Goal: Task Accomplishment & Management: Complete application form

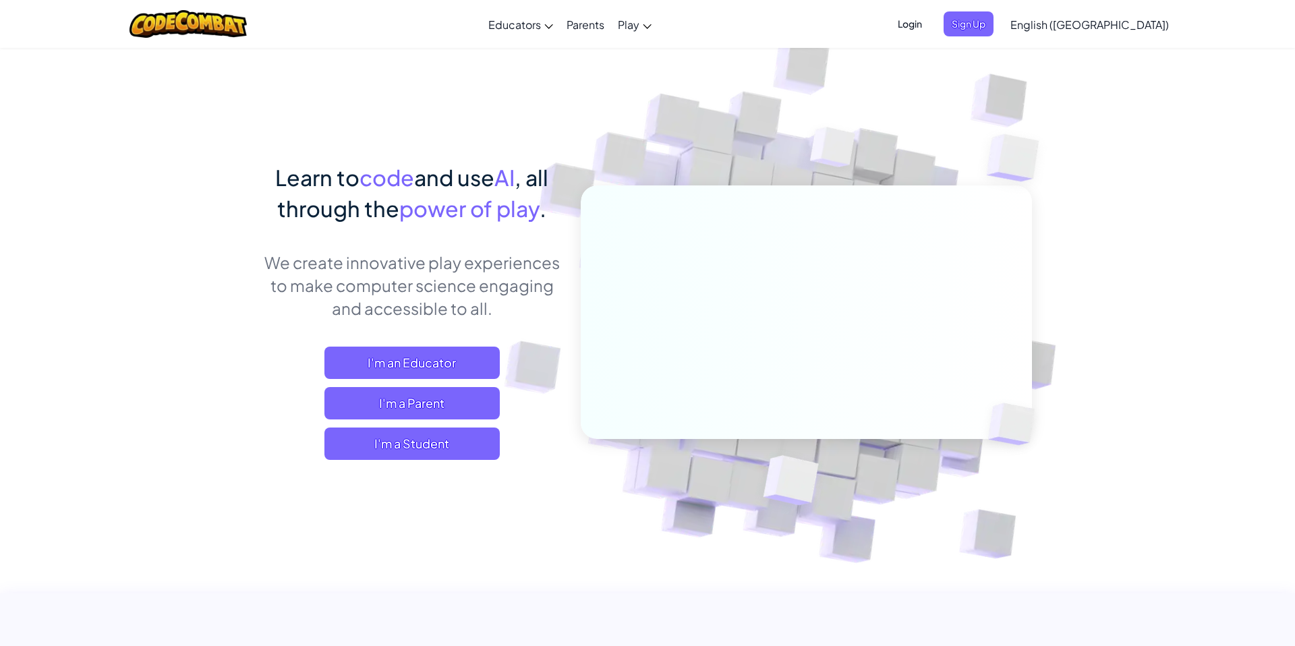
click at [930, 22] on span "Login" at bounding box center [909, 23] width 40 height 25
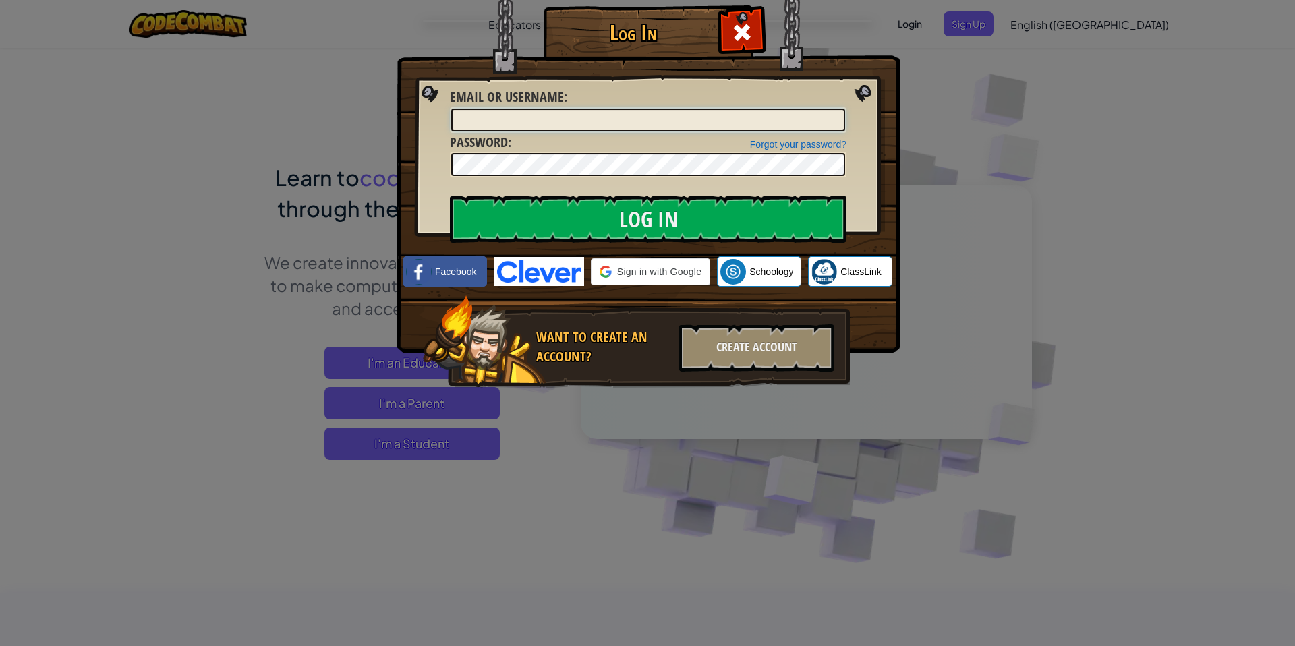
type input "[PERSON_NAME][EMAIL_ADDRESS][PERSON_NAME][DOMAIN_NAME]"
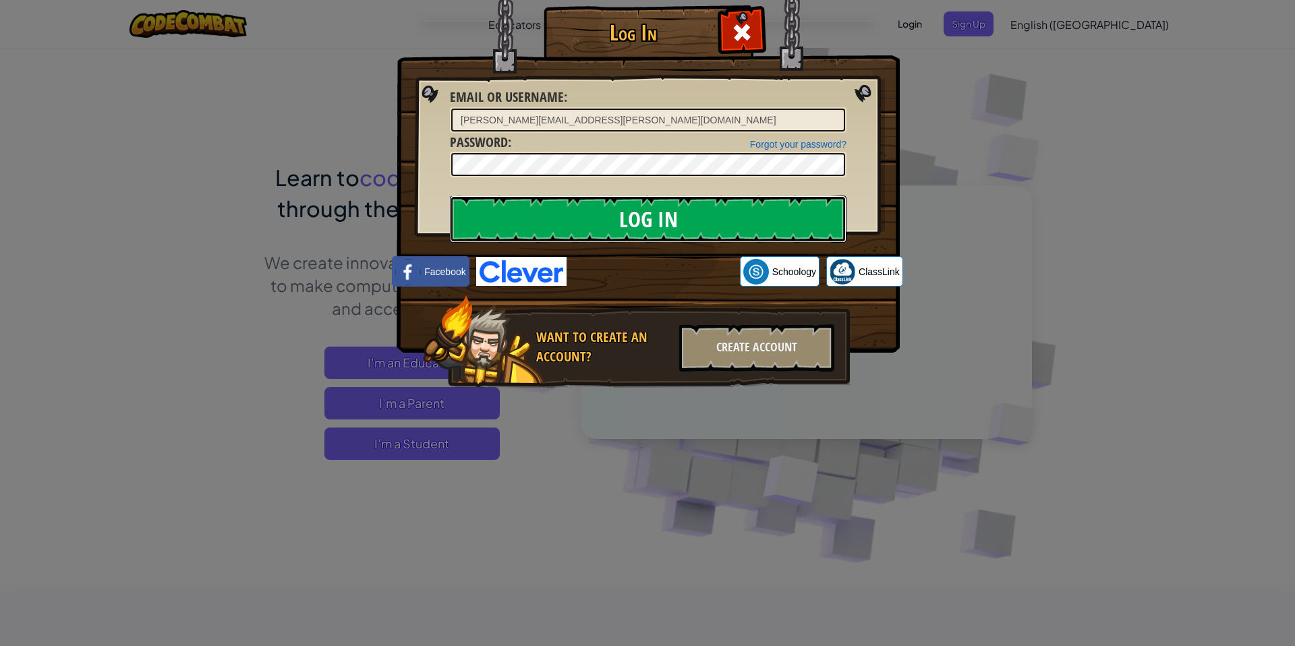
click at [730, 206] on input "Log In" at bounding box center [648, 219] width 397 height 47
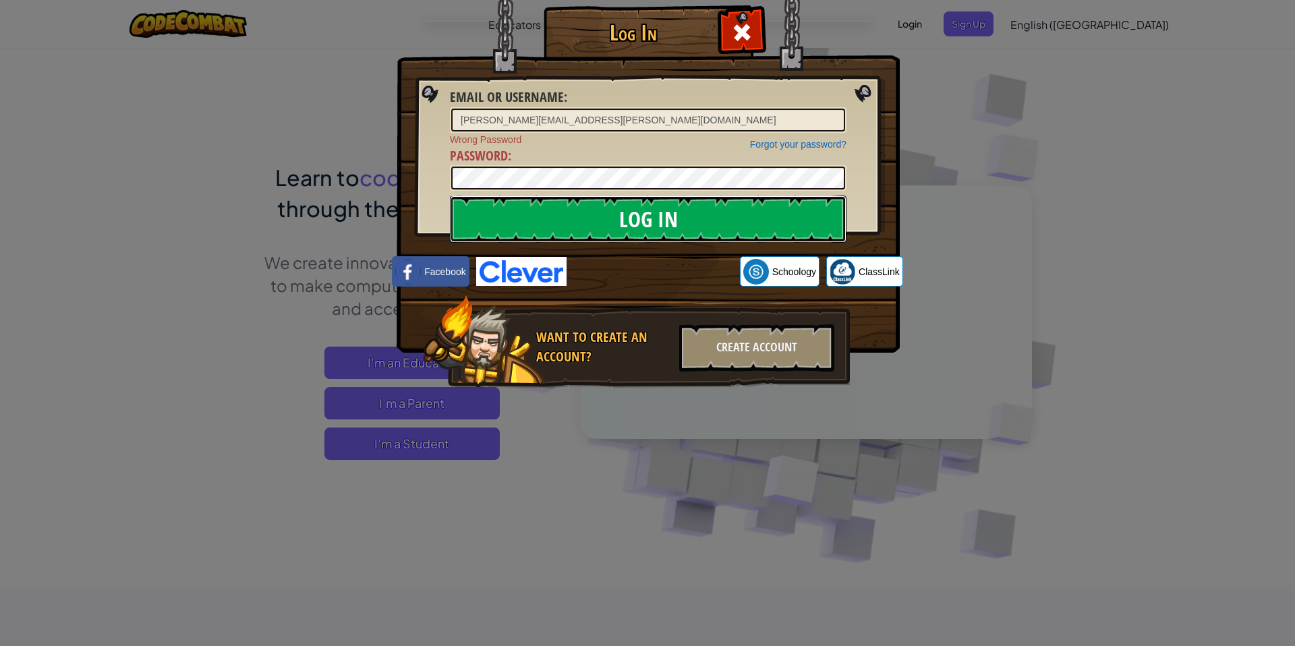
click at [668, 229] on input "Log In" at bounding box center [648, 219] width 397 height 47
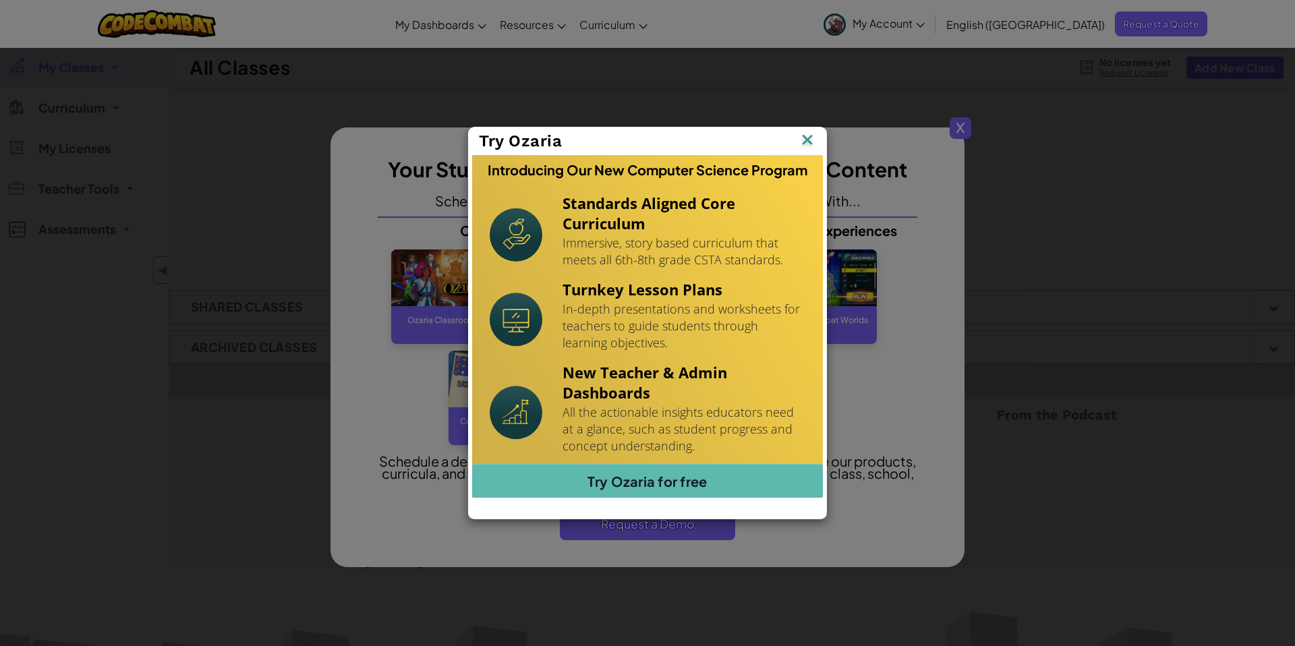
click at [806, 137] on img at bounding box center [807, 141] width 18 height 20
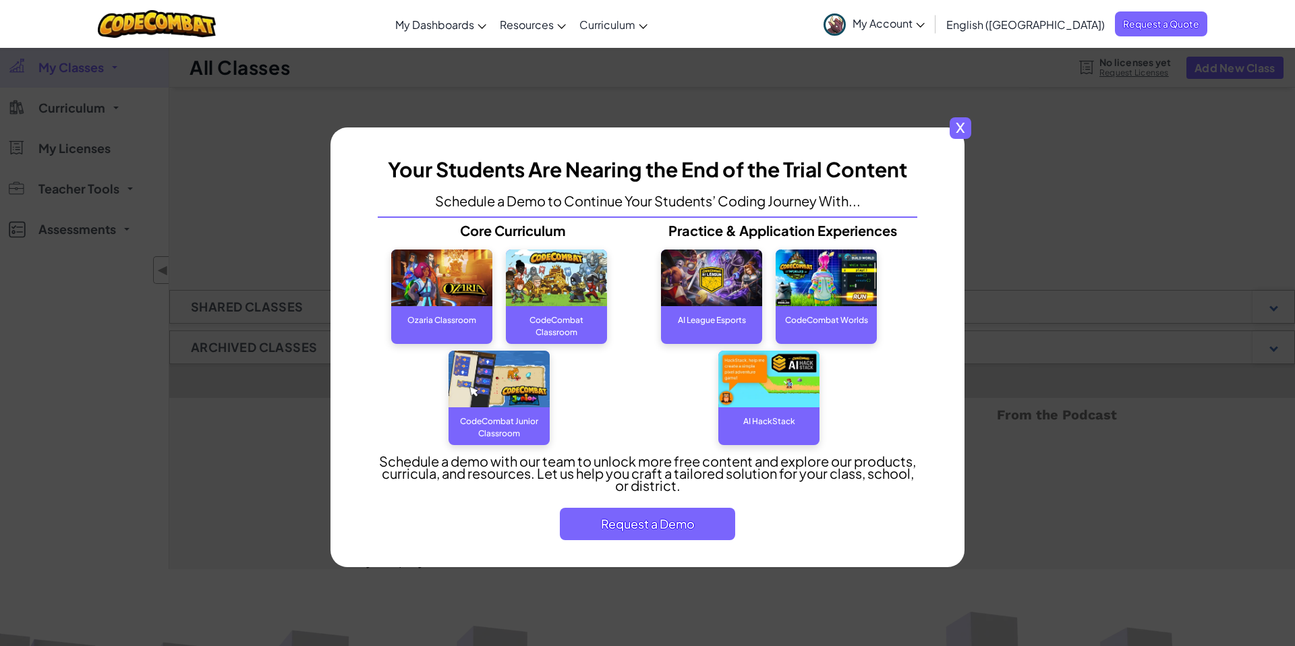
click at [963, 121] on span "x" at bounding box center [960, 128] width 22 height 22
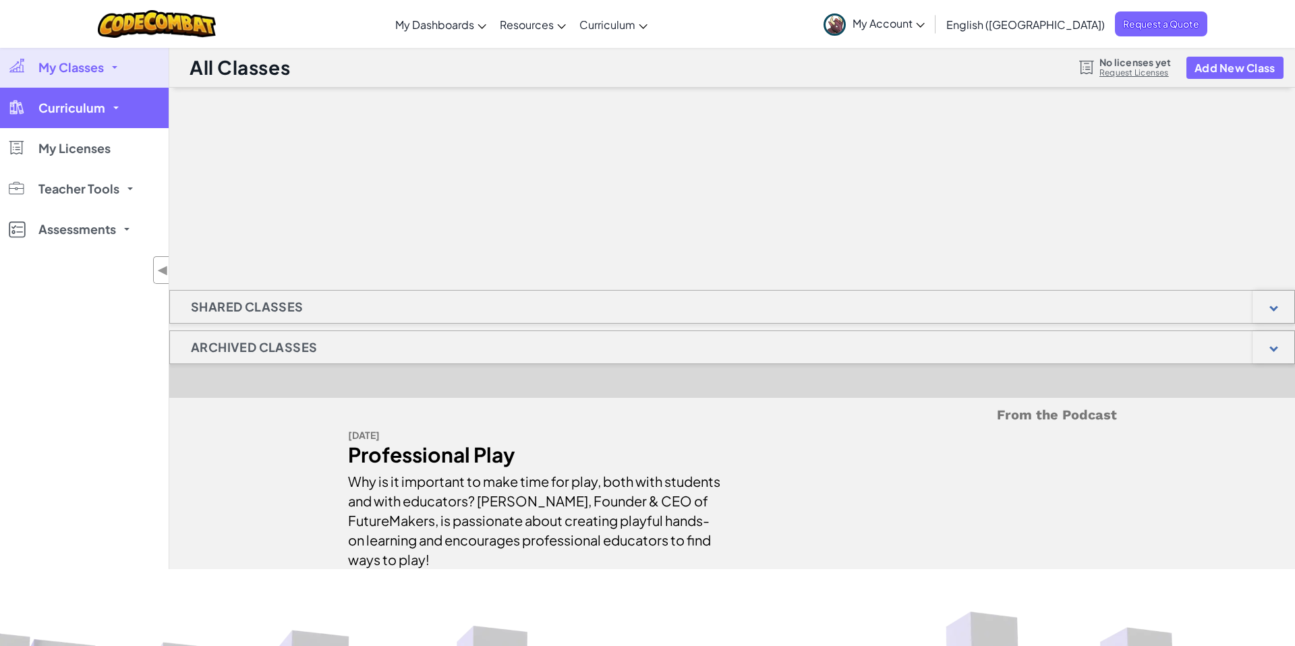
click at [131, 106] on link "Curriculum" at bounding box center [84, 108] width 169 height 40
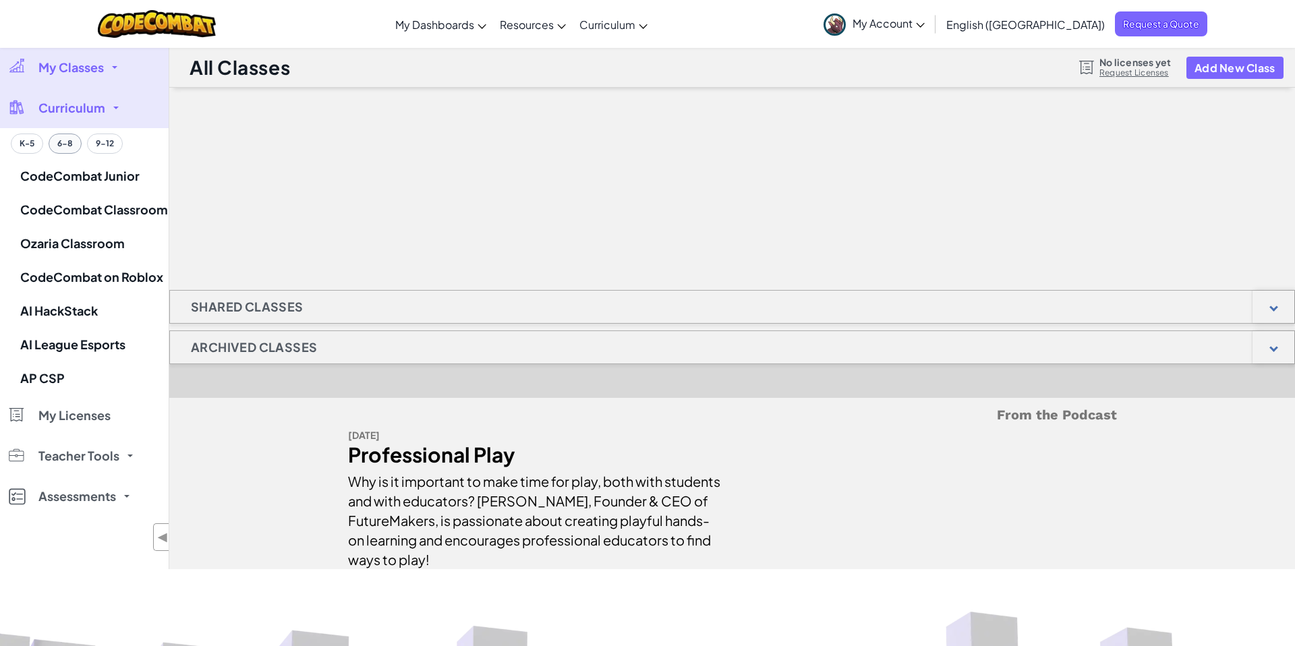
click at [59, 148] on button "6-8" at bounding box center [65, 144] width 33 height 20
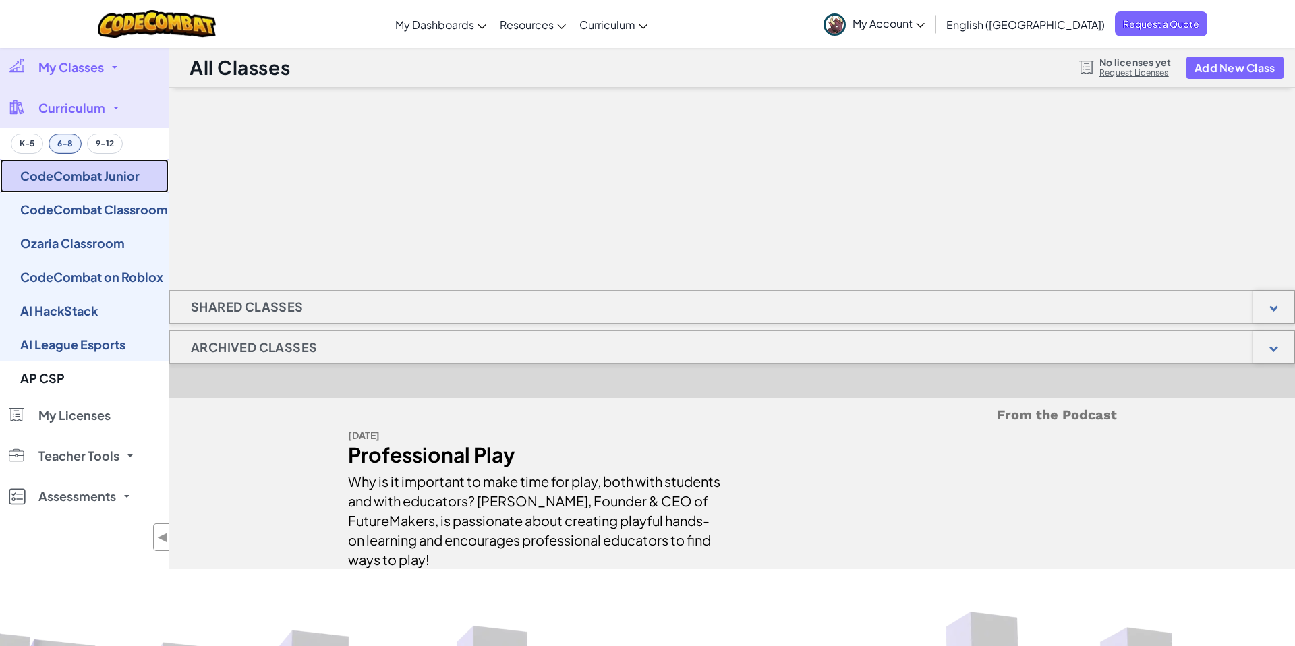
click at [71, 184] on link "CodeCombat Junior" at bounding box center [84, 176] width 169 height 34
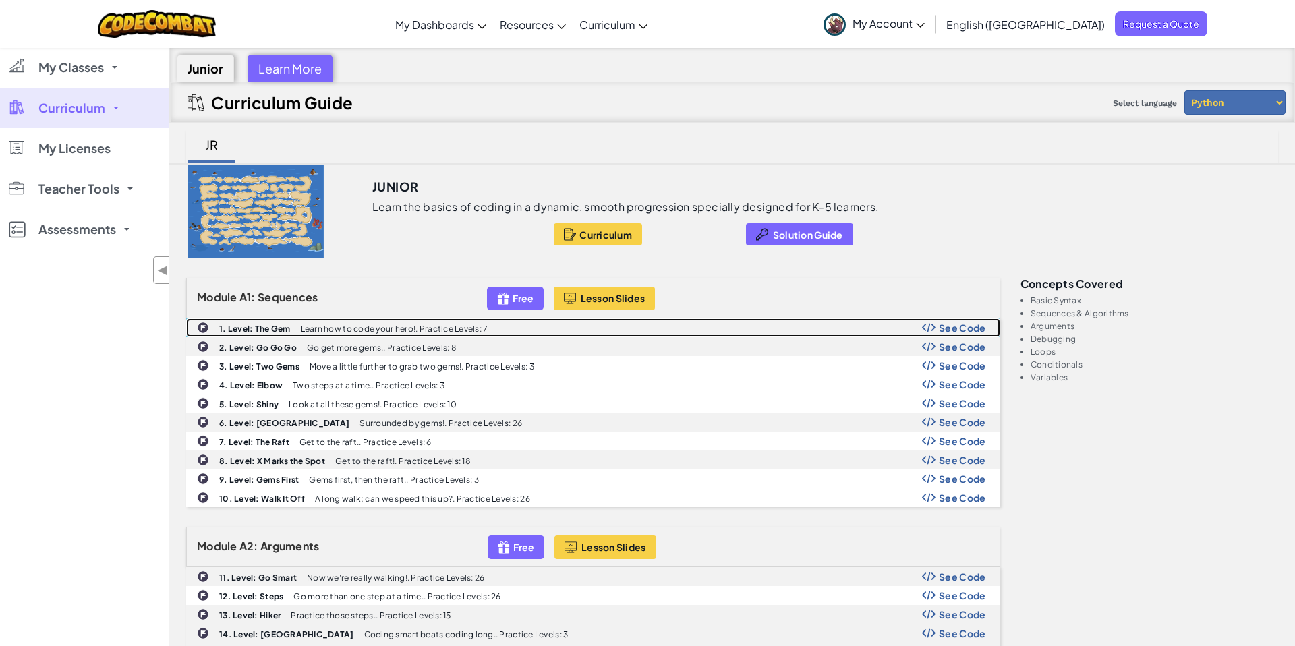
click at [467, 334] on div "1. Level: The Gem Learn how to code your hero!. Practice Levels: 7 See Code" at bounding box center [593, 328] width 813 height 18
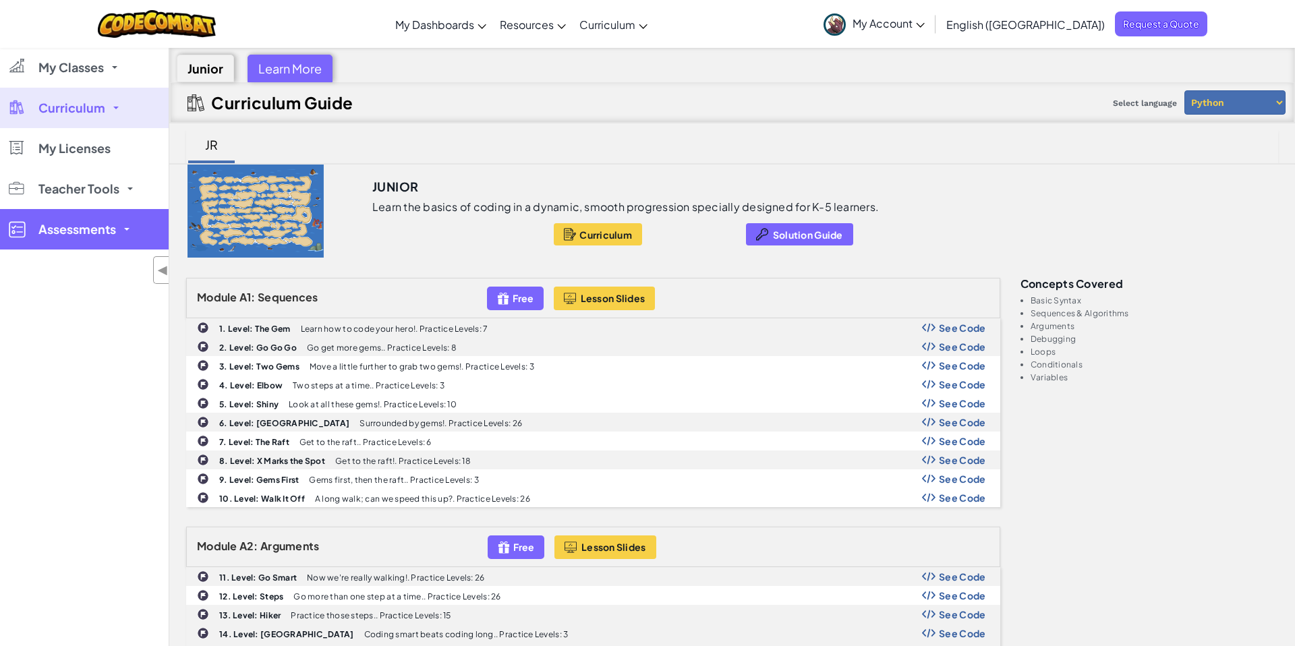
click at [100, 234] on span "Assessments" at bounding box center [77, 229] width 78 height 12
click at [114, 123] on link "Curriculum" at bounding box center [84, 108] width 169 height 40
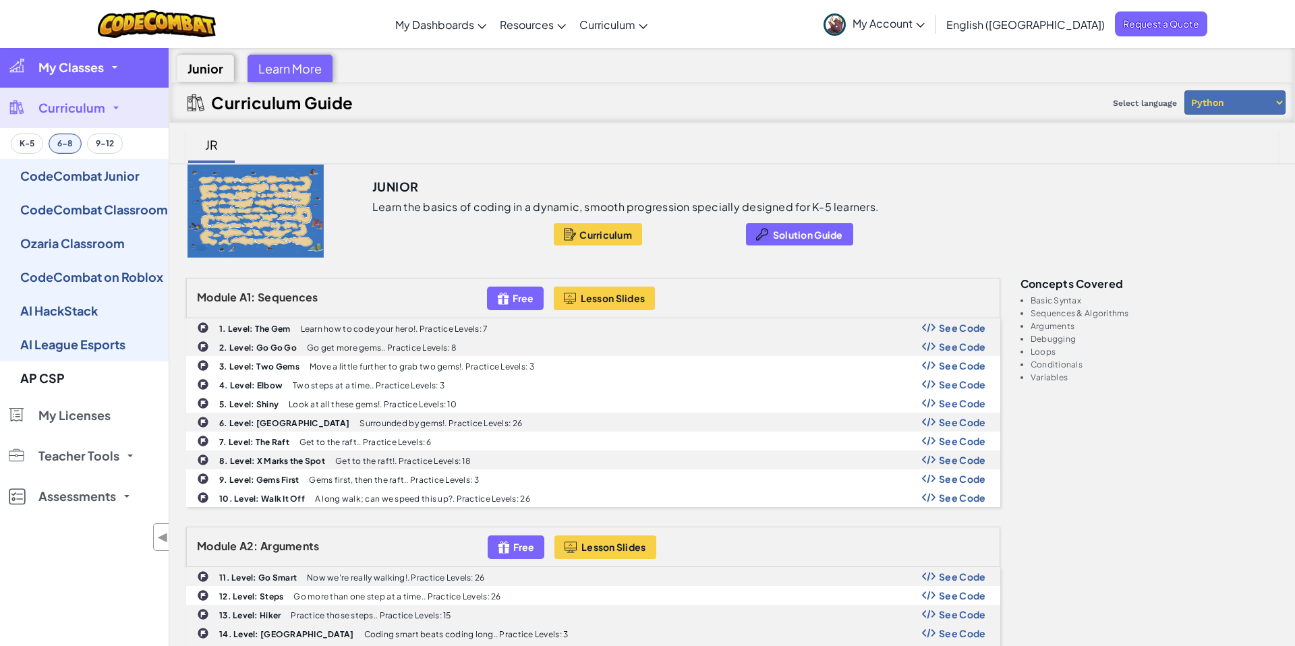
click at [131, 74] on link "My Classes" at bounding box center [84, 67] width 169 height 40
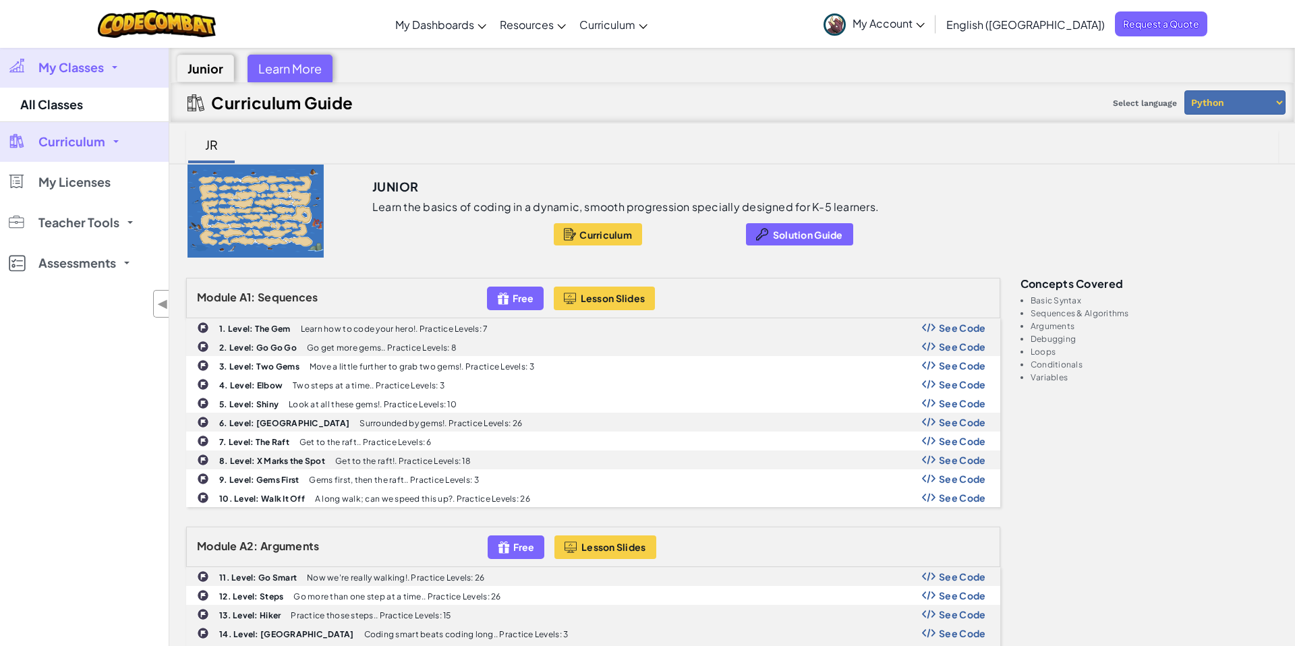
click at [117, 69] on link "My Classes" at bounding box center [84, 67] width 169 height 40
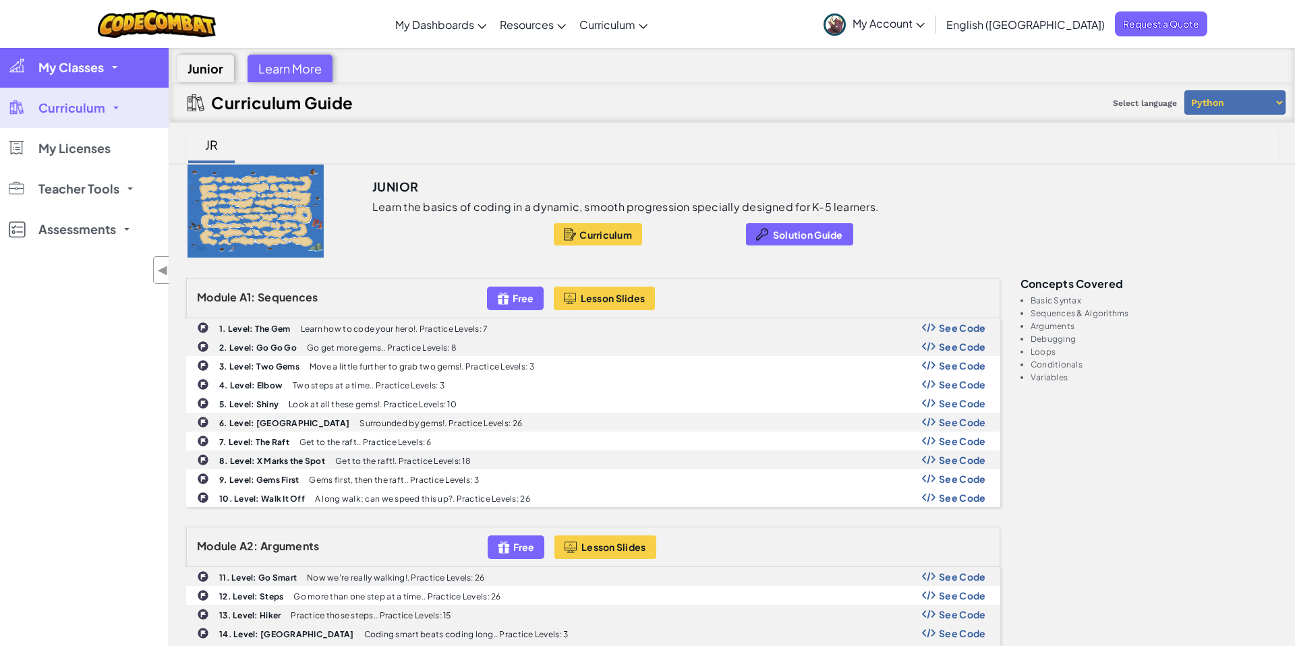
click at [85, 78] on link "My Classes" at bounding box center [84, 67] width 169 height 40
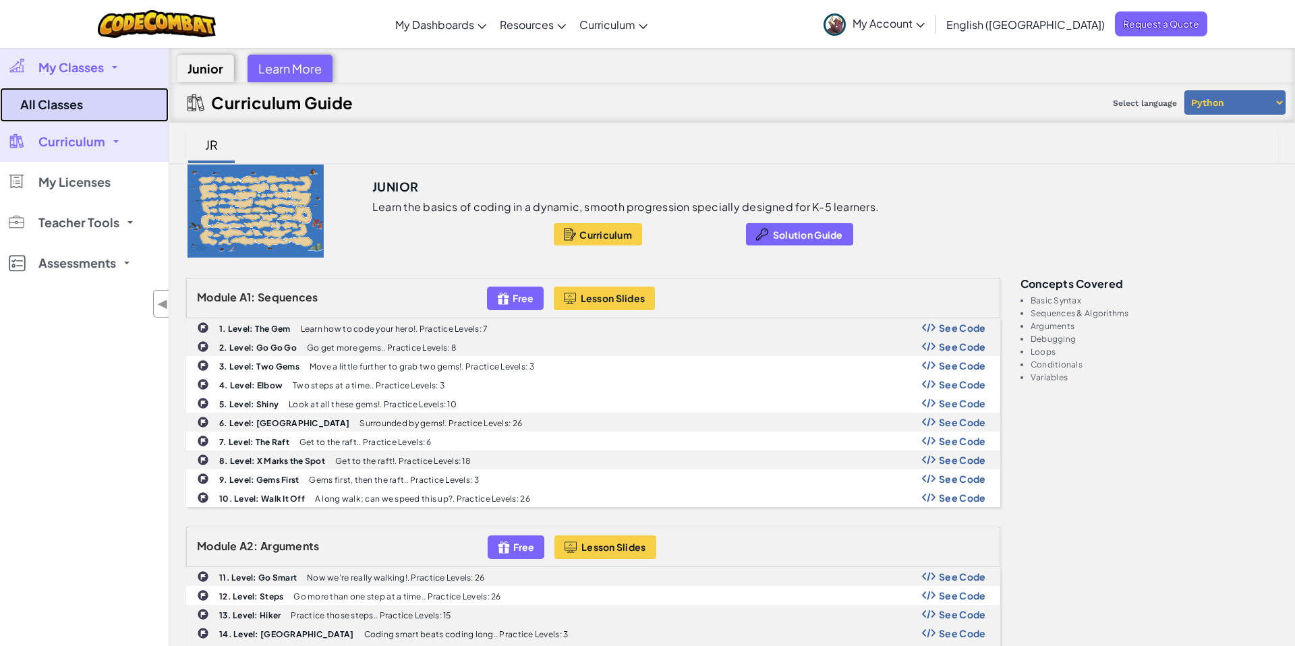
click at [77, 105] on link "All Classes" at bounding box center [84, 105] width 169 height 34
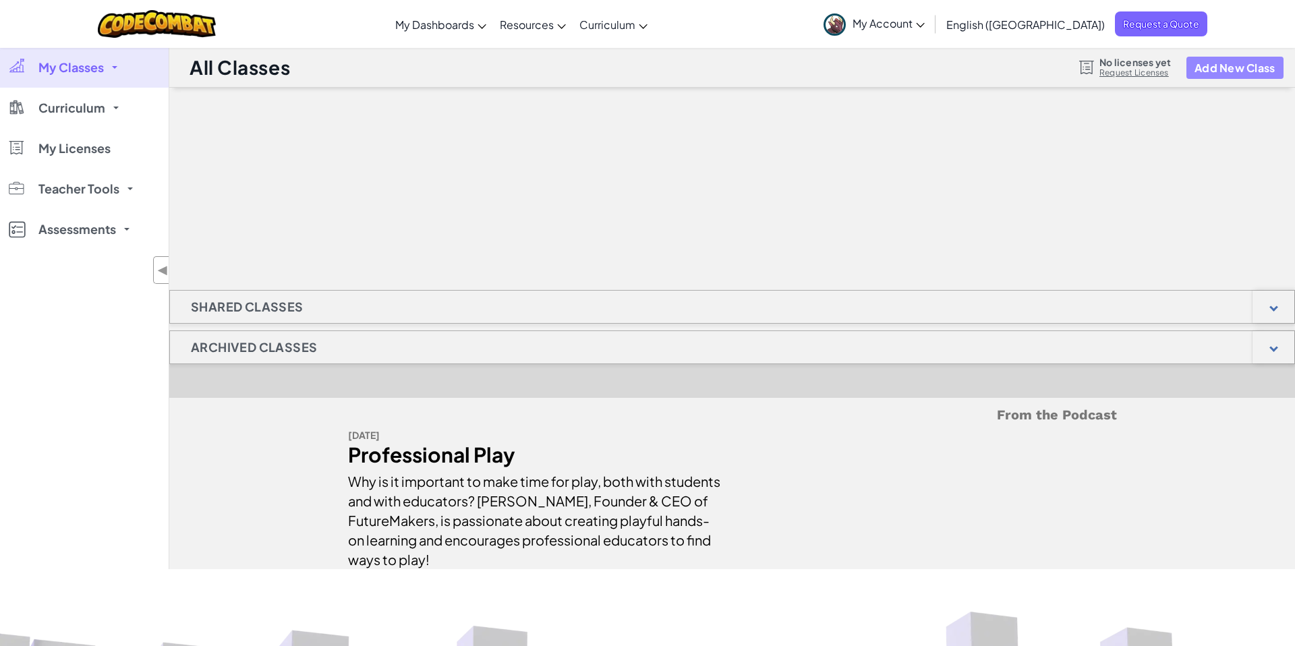
click at [1210, 69] on button "Add New Class" at bounding box center [1234, 68] width 97 height 22
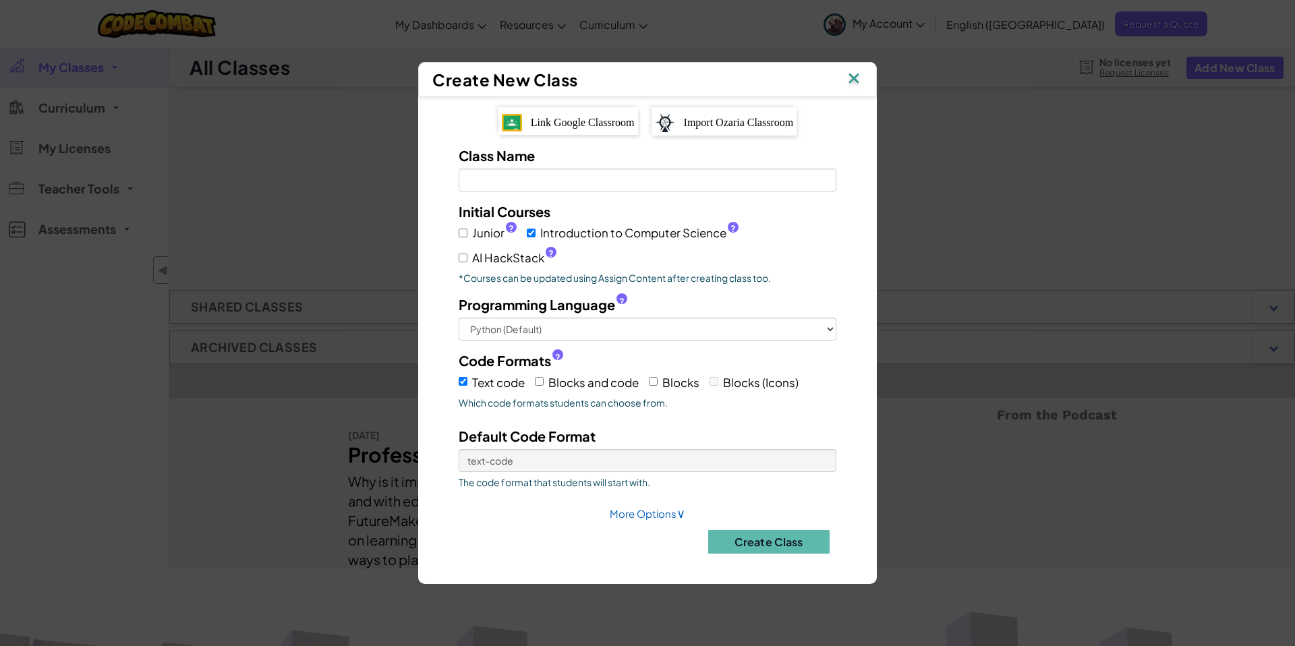
click at [586, 122] on span "Link Google Classroom" at bounding box center [583, 122] width 104 height 11
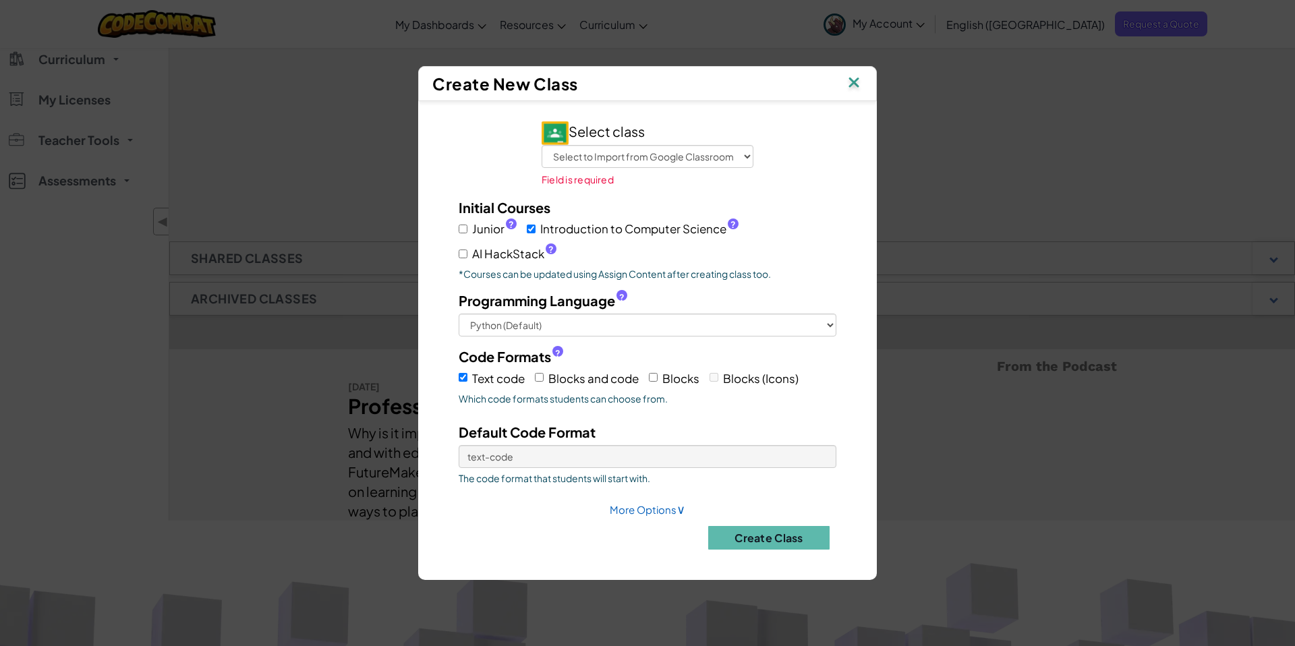
scroll to position [80, 0]
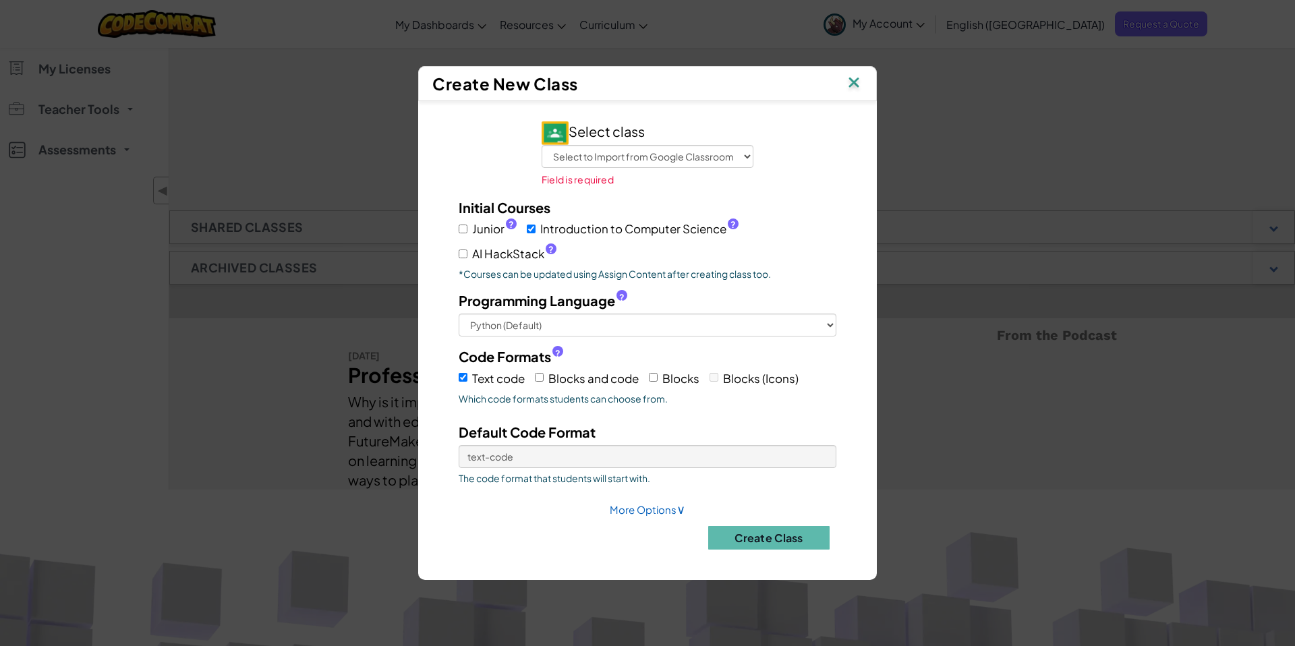
click at [643, 168] on div "Select class Select to Import from Google Classroom 6th ICS 5th ICS 4th ICS 3rd…" at bounding box center [647, 154] width 232 height 66
click at [643, 167] on select "Select to Import from Google Classroom 6th ICS 5th ICS 4th ICS 3rd ICS 2nd ICS …" at bounding box center [647, 156] width 212 height 23
click at [541, 154] on select "Select to Import from Google Classroom 6th ICS 5th ICS 4th ICS 3rd ICS 2nd ICS …" at bounding box center [647, 156] width 212 height 23
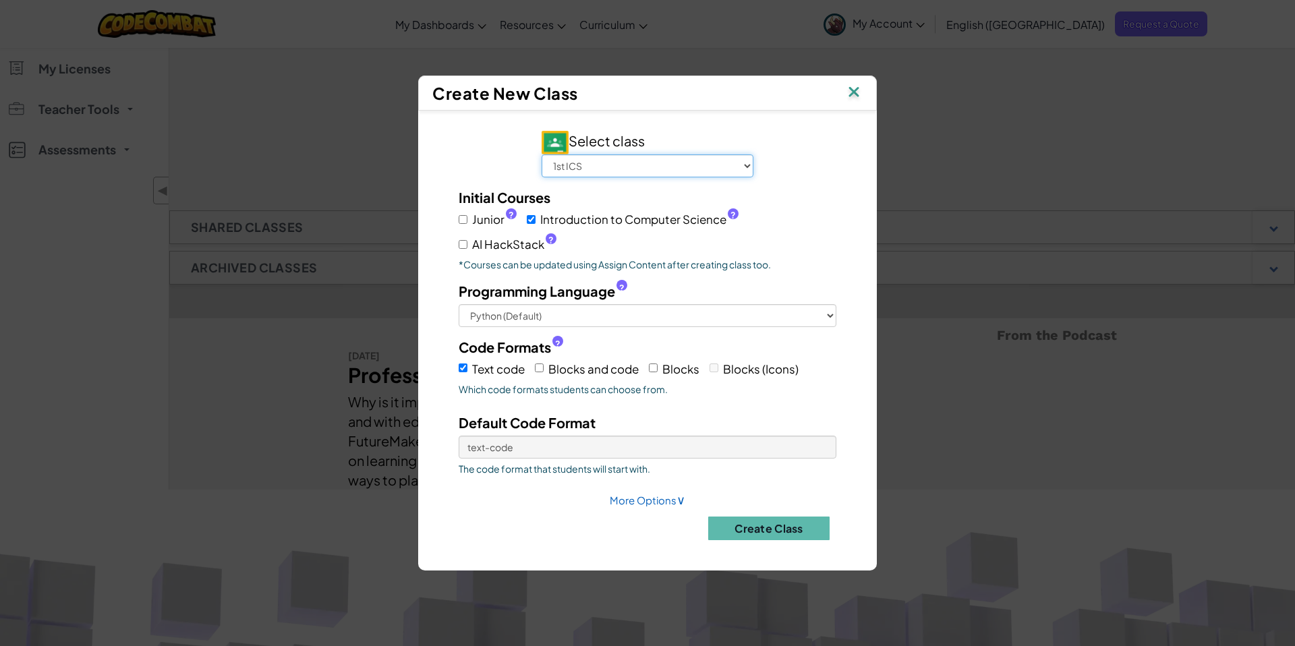
click at [674, 171] on select "Select to Import from Google Classroom 6th ICS 5th ICS 4th ICS 3rd ICS 2nd ICS …" at bounding box center [647, 165] width 212 height 23
click at [541, 154] on select "Select to Import from Google Classroom 6th ICS 5th ICS 4th ICS 3rd ICS 2nd ICS …" at bounding box center [647, 165] width 212 height 23
click at [680, 170] on select "Select to Import from Google Classroom 6th ICS 5th ICS 4th ICS 3rd ICS 2nd ICS …" at bounding box center [647, 165] width 212 height 23
select select "791873531730"
click at [541, 154] on select "Select to Import from Google Classroom 6th ICS 5th ICS 4th ICS 3rd ICS 2nd ICS …" at bounding box center [647, 165] width 212 height 23
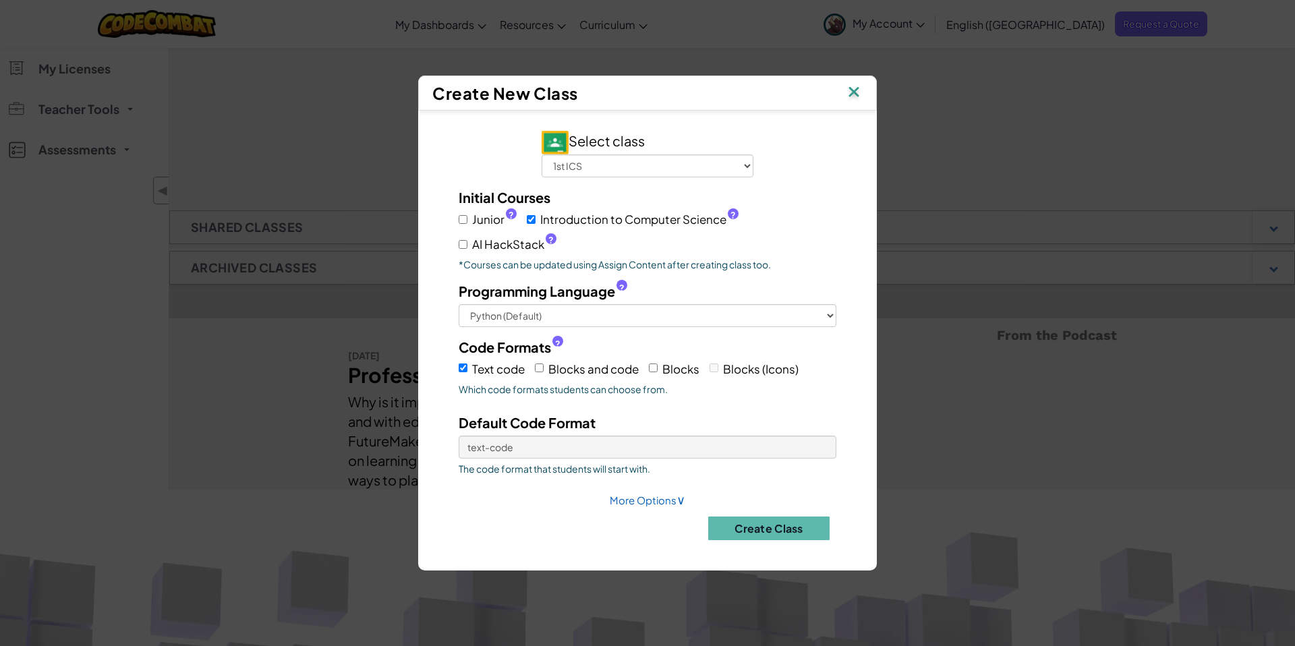
click at [471, 224] on label "Junior ?" at bounding box center [488, 220] width 58 height 20
click at [467, 224] on input "Junior ?" at bounding box center [463, 219] width 9 height 9
checkbox input "true"
click at [469, 236] on label "AI HackStack ?" at bounding box center [508, 245] width 98 height 20
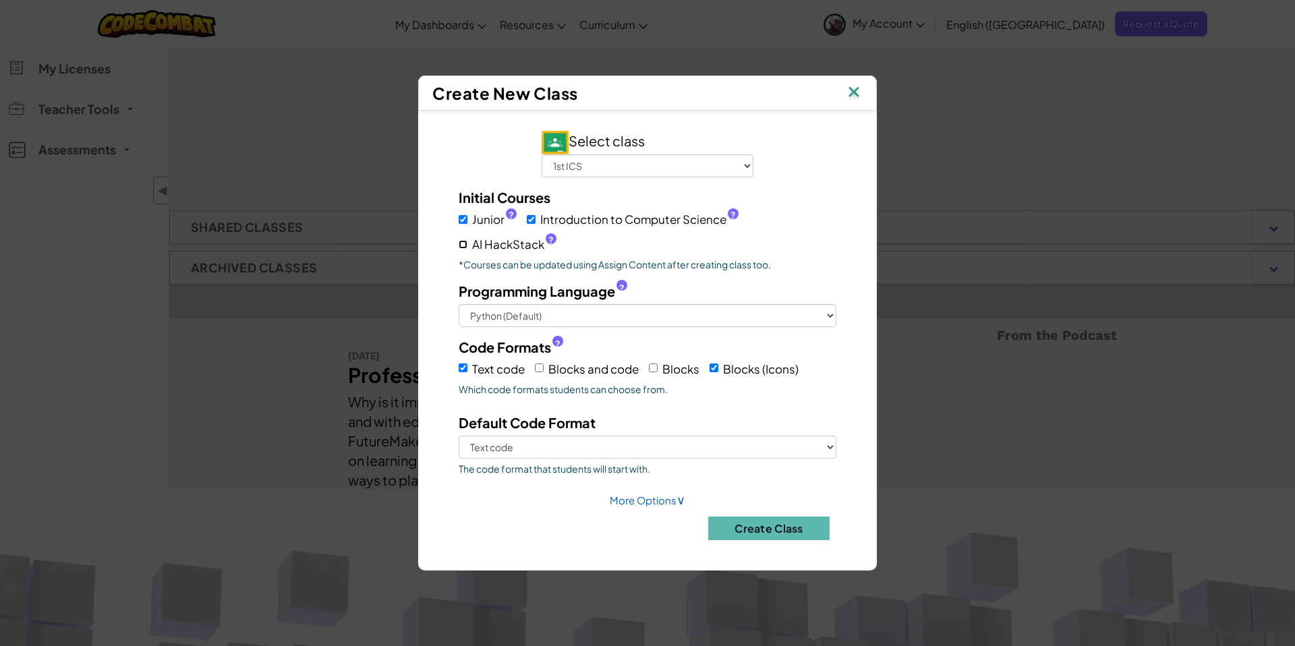
click at [467, 240] on input "AI HackStack ?" at bounding box center [463, 244] width 9 height 9
checkbox input "true"
click at [538, 448] on select "Text code Blocks (Icons)" at bounding box center [648, 447] width 378 height 23
click at [542, 368] on input "Blocks and code" at bounding box center [539, 367] width 9 height 9
checkbox input "true"
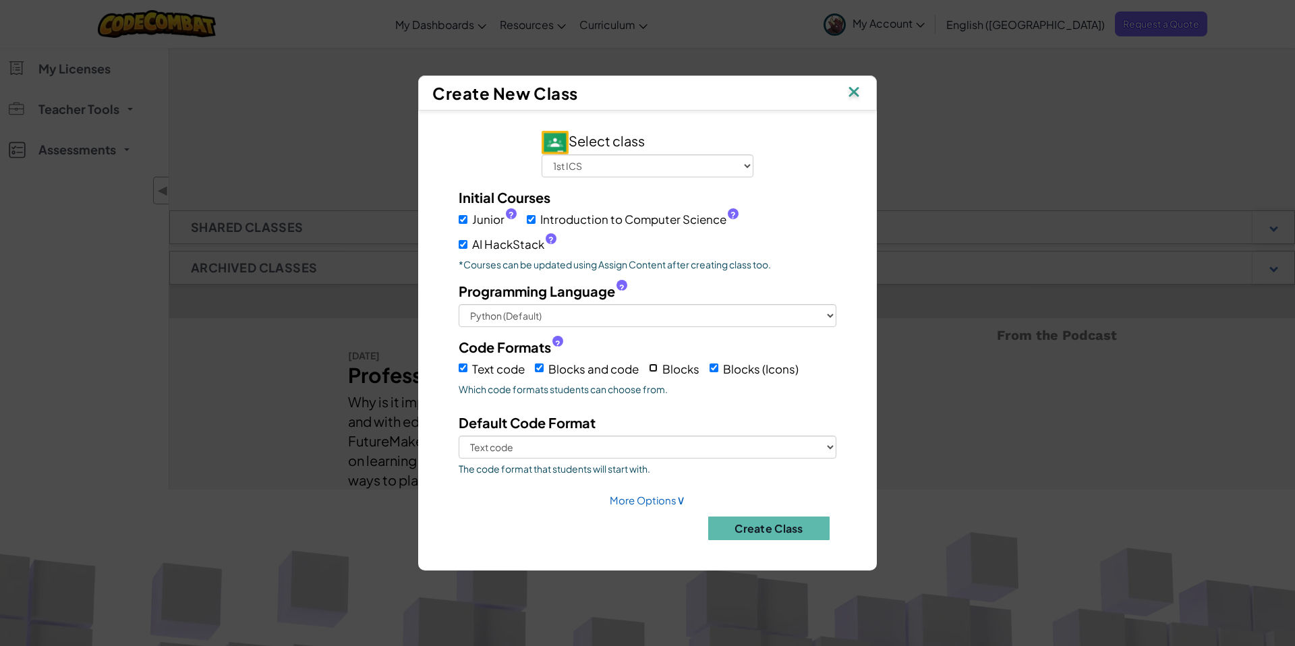
click at [657, 369] on input "Blocks" at bounding box center [653, 367] width 9 height 9
checkbox input "true"
click at [719, 445] on select "Text code Blocks and code Blocks Blocks (Icons)" at bounding box center [648, 447] width 378 height 23
click at [845, 93] on img at bounding box center [854, 93] width 18 height 20
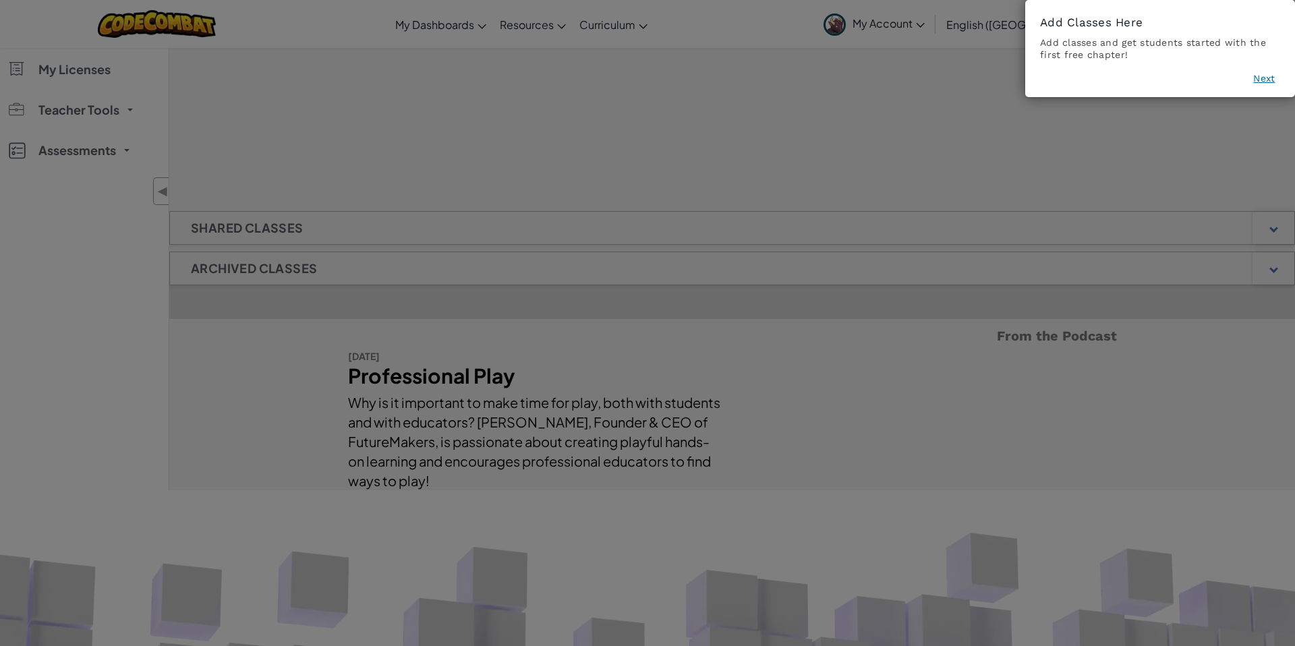
click at [82, 111] on icon at bounding box center [647, 312] width 1295 height 669
click at [403, 166] on icon at bounding box center [647, 312] width 1295 height 669
click at [295, 227] on icon at bounding box center [647, 312] width 1295 height 669
click at [1261, 85] on footer "Next" at bounding box center [1160, 80] width 240 height 19
click at [1262, 79] on button "Next" at bounding box center [1264, 77] width 22 height 13
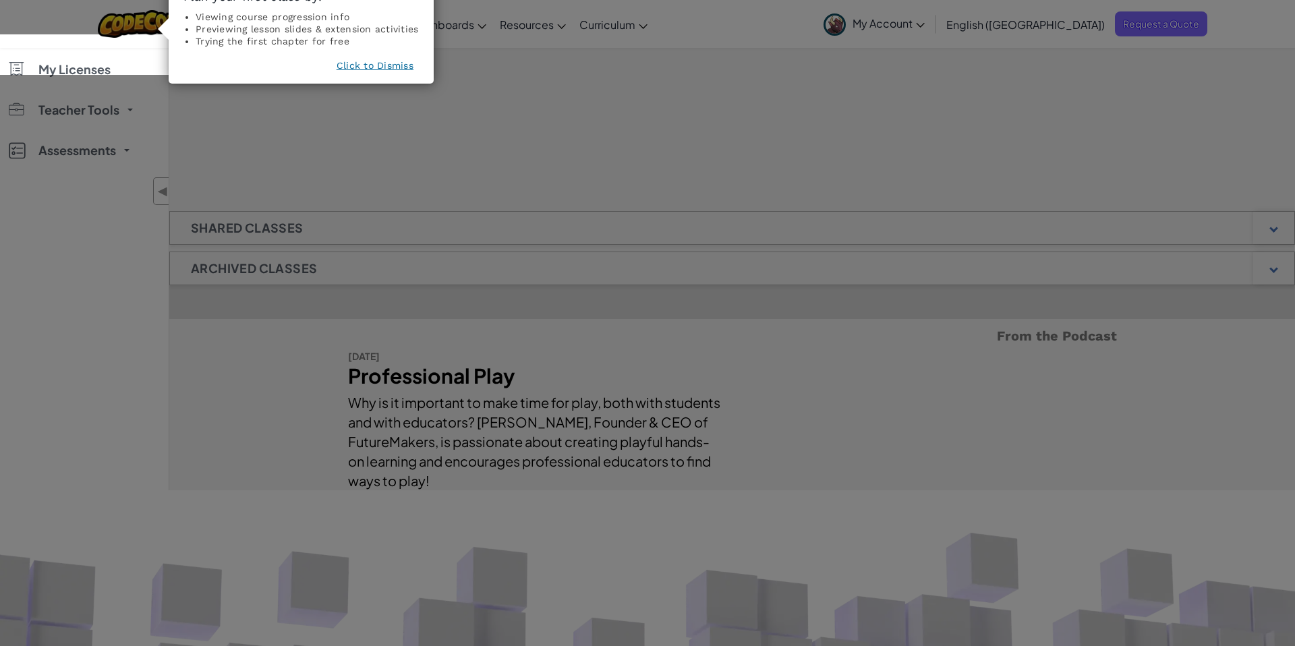
scroll to position [53, 0]
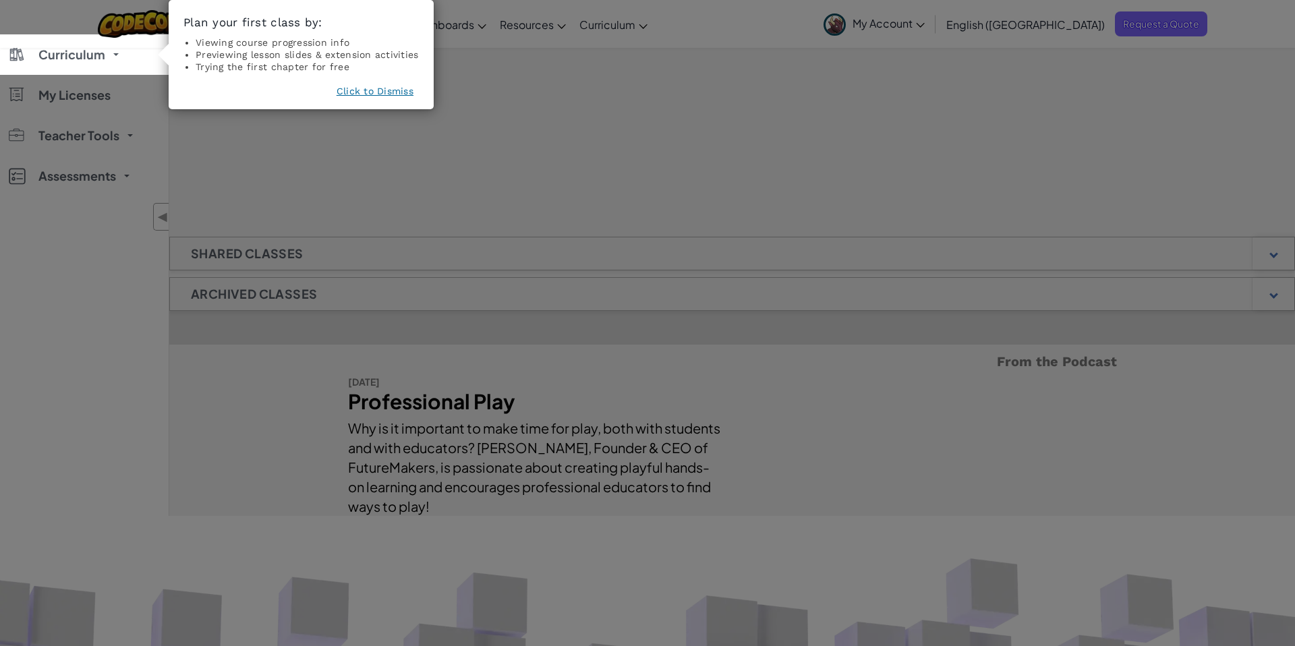
click at [378, 90] on button "Click to Dismiss" at bounding box center [374, 90] width 77 height 13
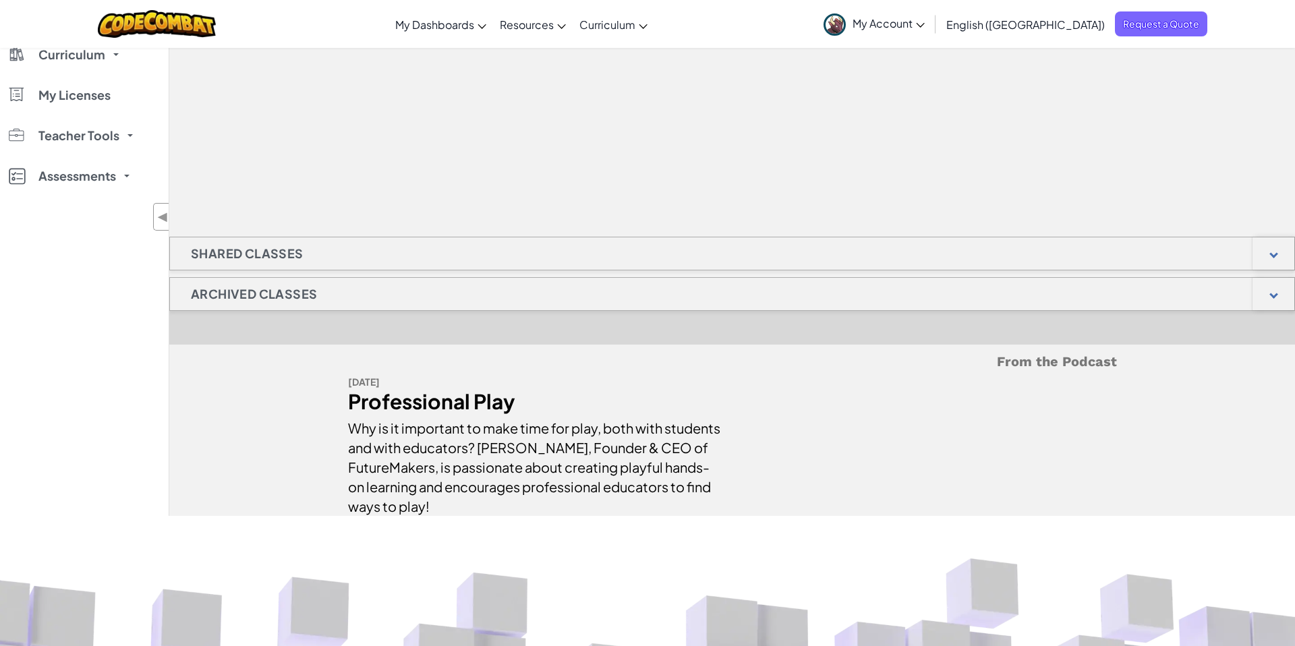
click at [224, 254] on h1 "Shared Classes" at bounding box center [247, 254] width 154 height 34
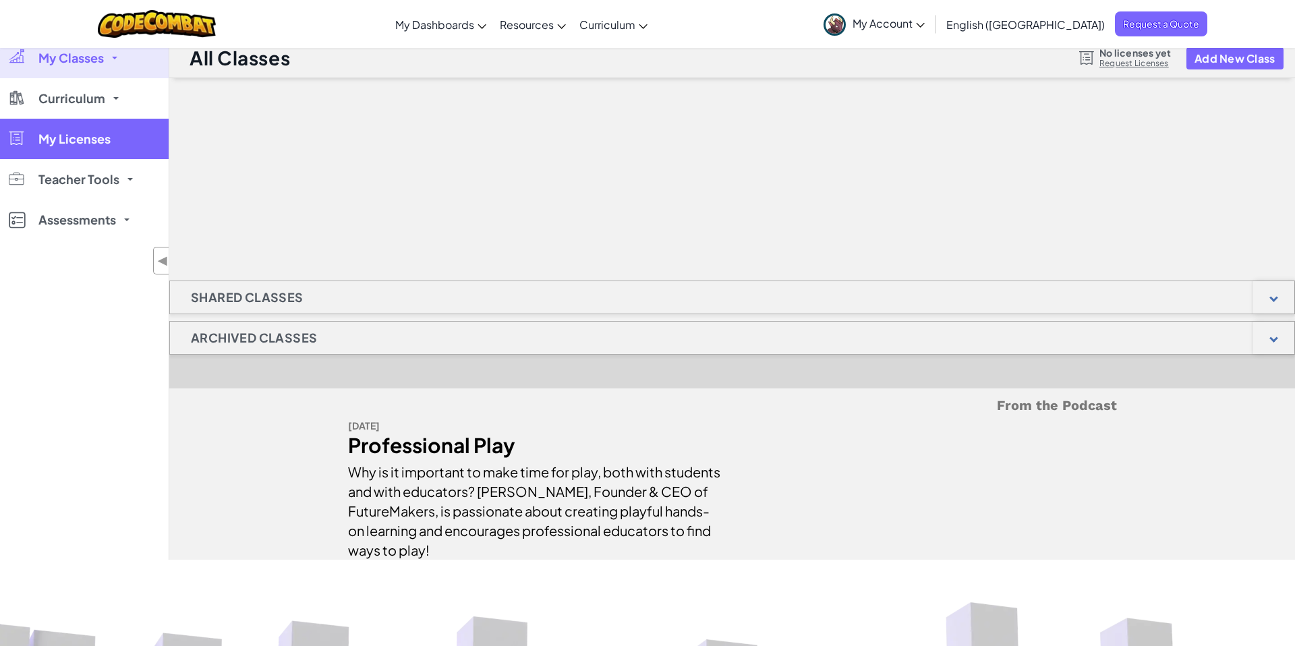
scroll to position [0, 0]
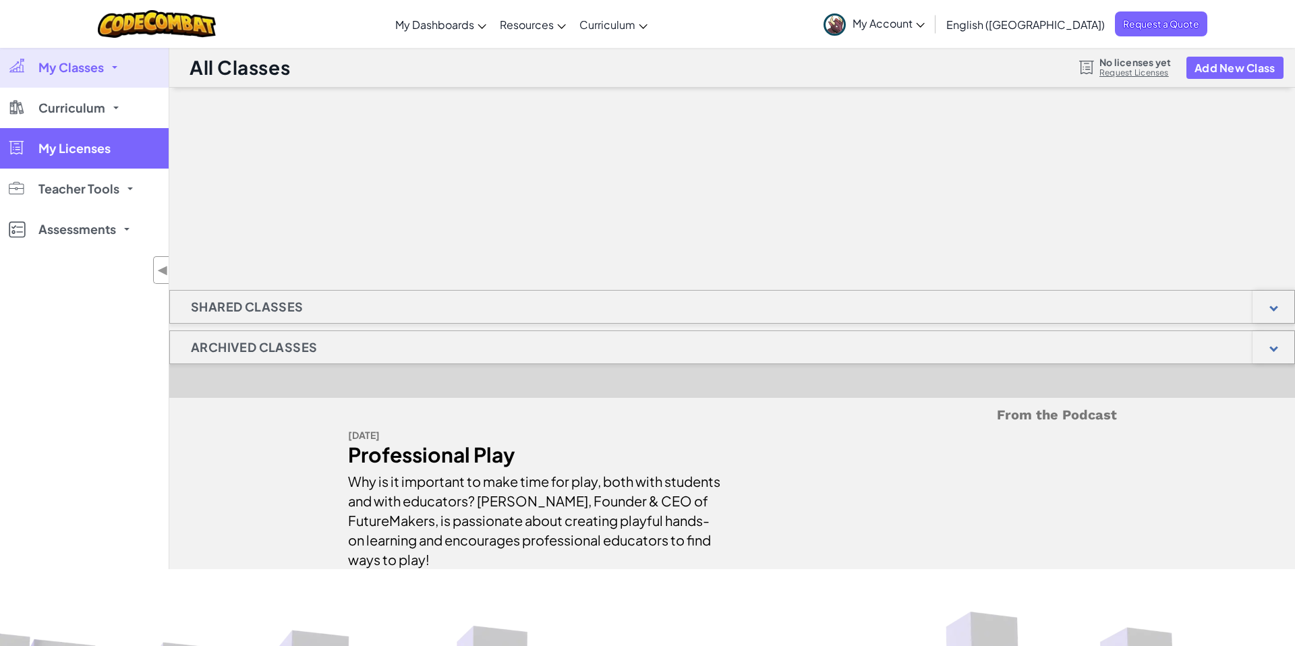
click at [115, 88] on link "Curriculum" at bounding box center [84, 108] width 169 height 40
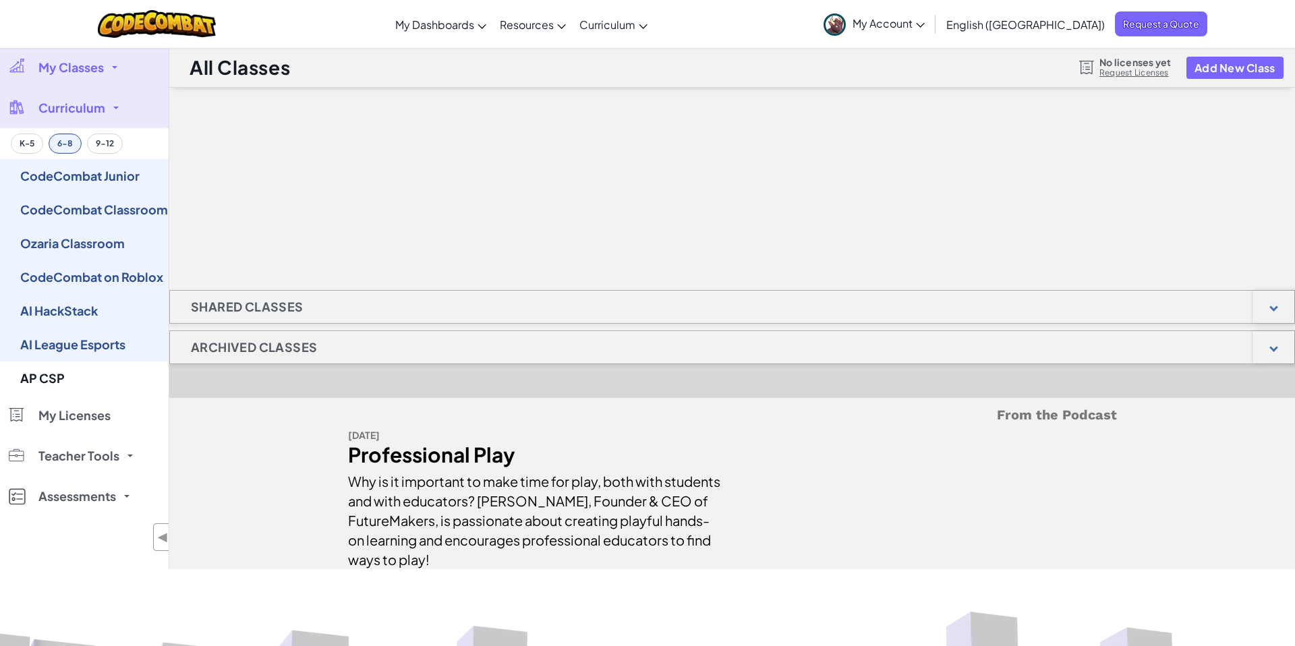
click at [299, 182] on div at bounding box center [731, 155] width 1125 height 135
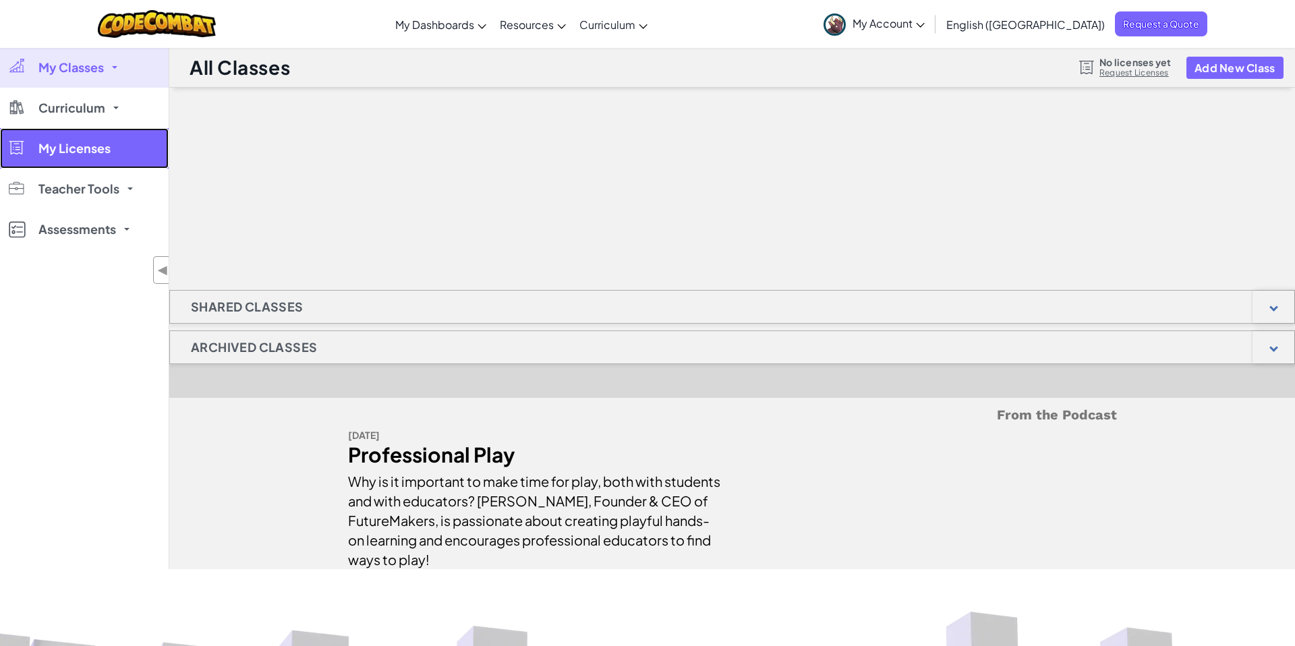
click at [107, 154] on span "My Licenses" at bounding box center [74, 148] width 72 height 12
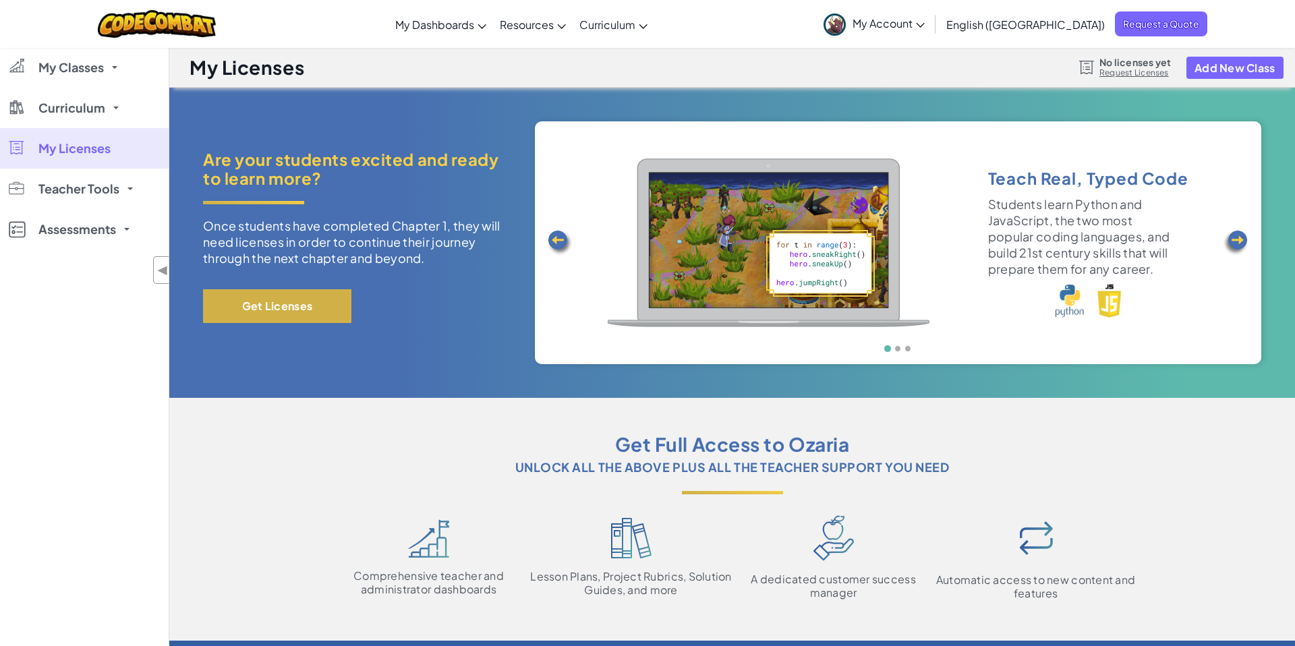
click at [324, 312] on button "Get Licenses" at bounding box center [277, 306] width 148 height 34
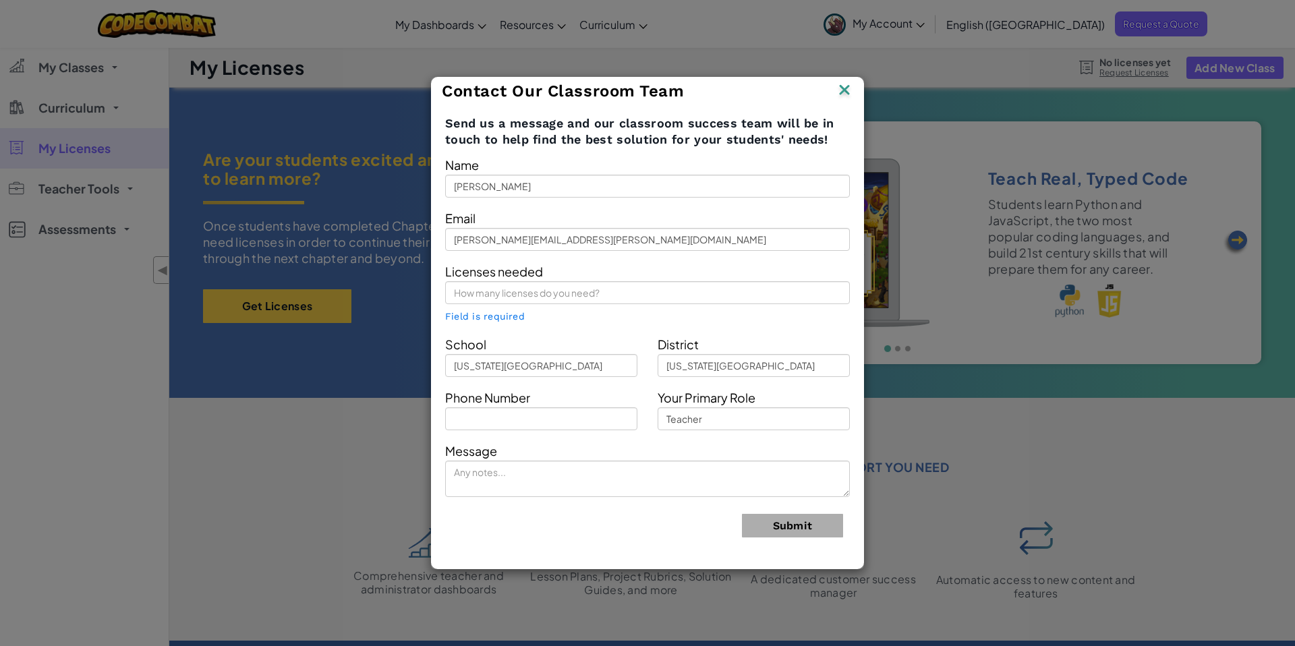
click at [846, 98] on img at bounding box center [845, 91] width 18 height 20
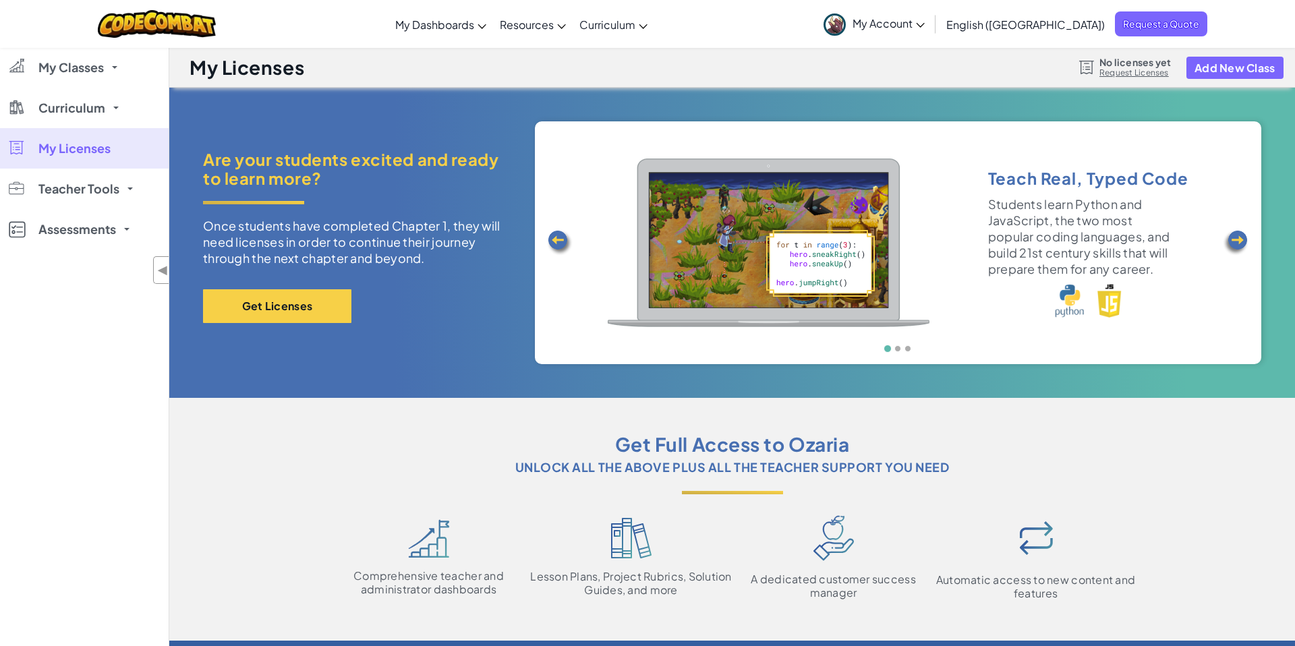
click at [1245, 236] on img at bounding box center [1235, 242] width 27 height 27
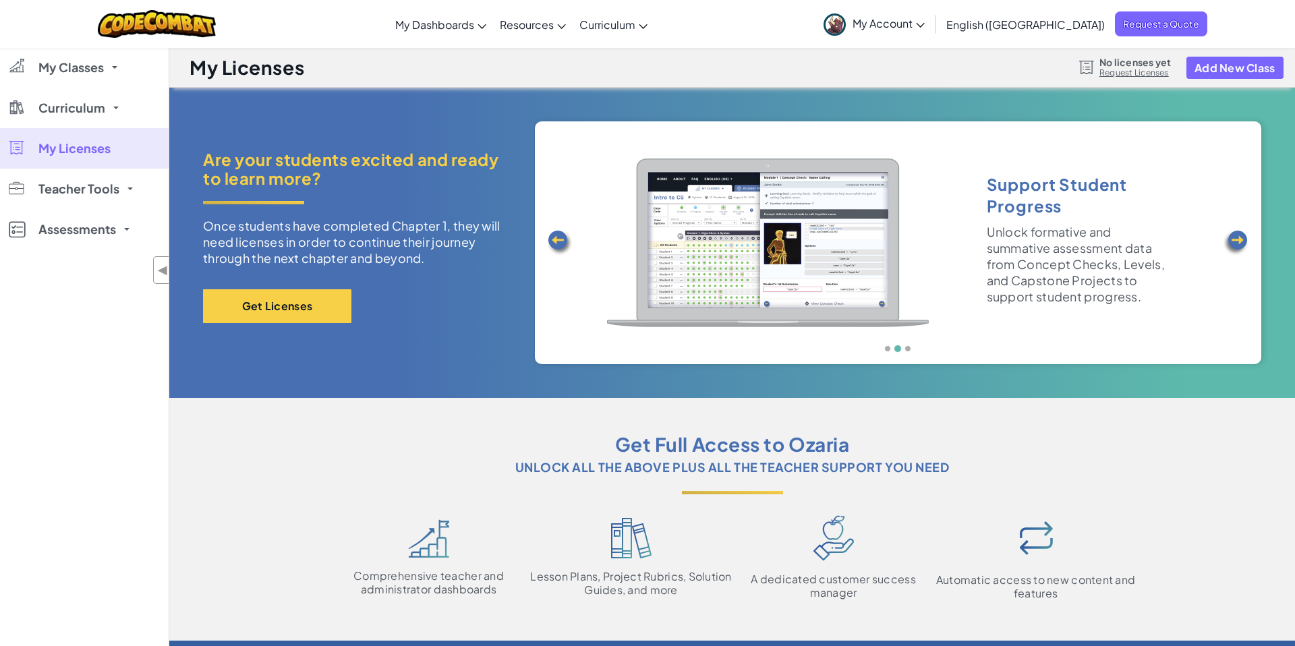
click at [1245, 236] on img at bounding box center [1235, 242] width 27 height 27
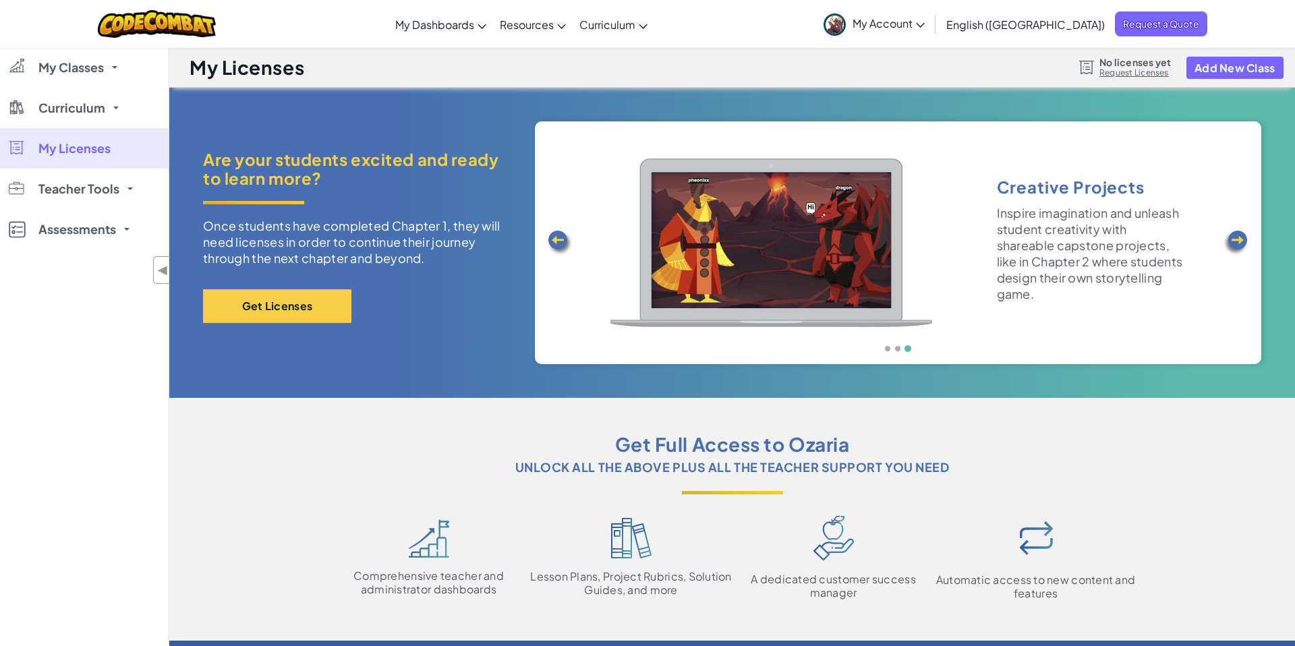
click at [1245, 236] on img at bounding box center [1235, 242] width 27 height 27
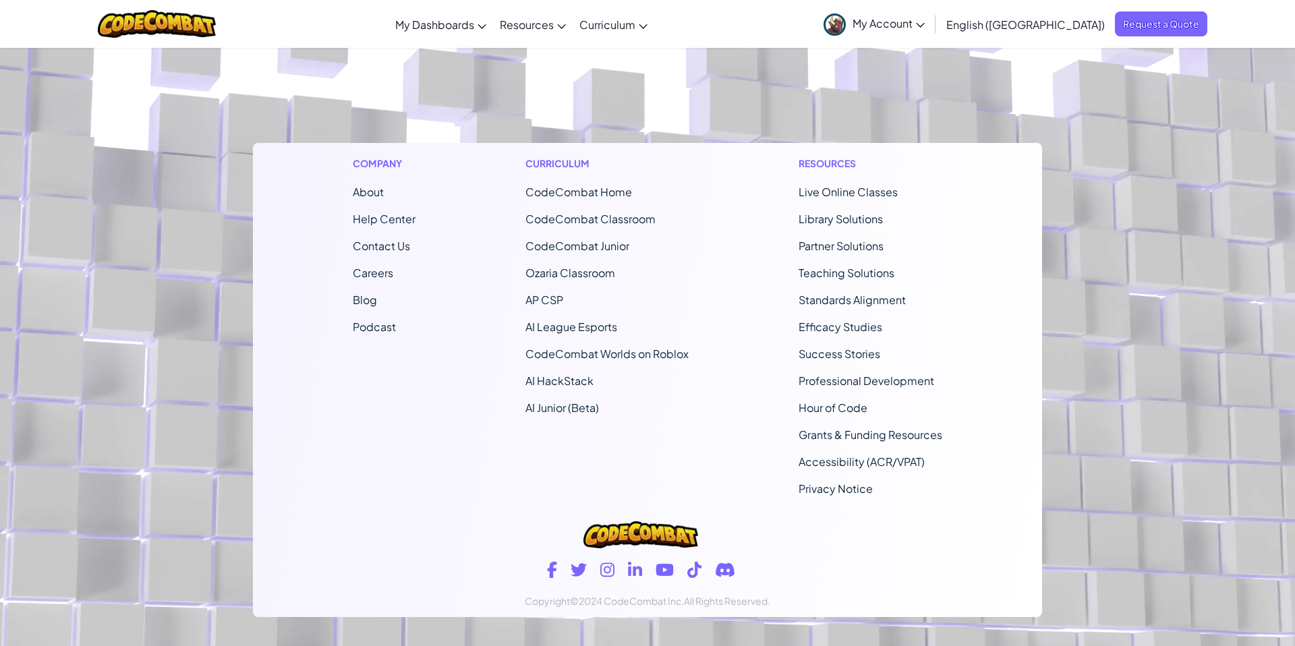
scroll to position [1113, 0]
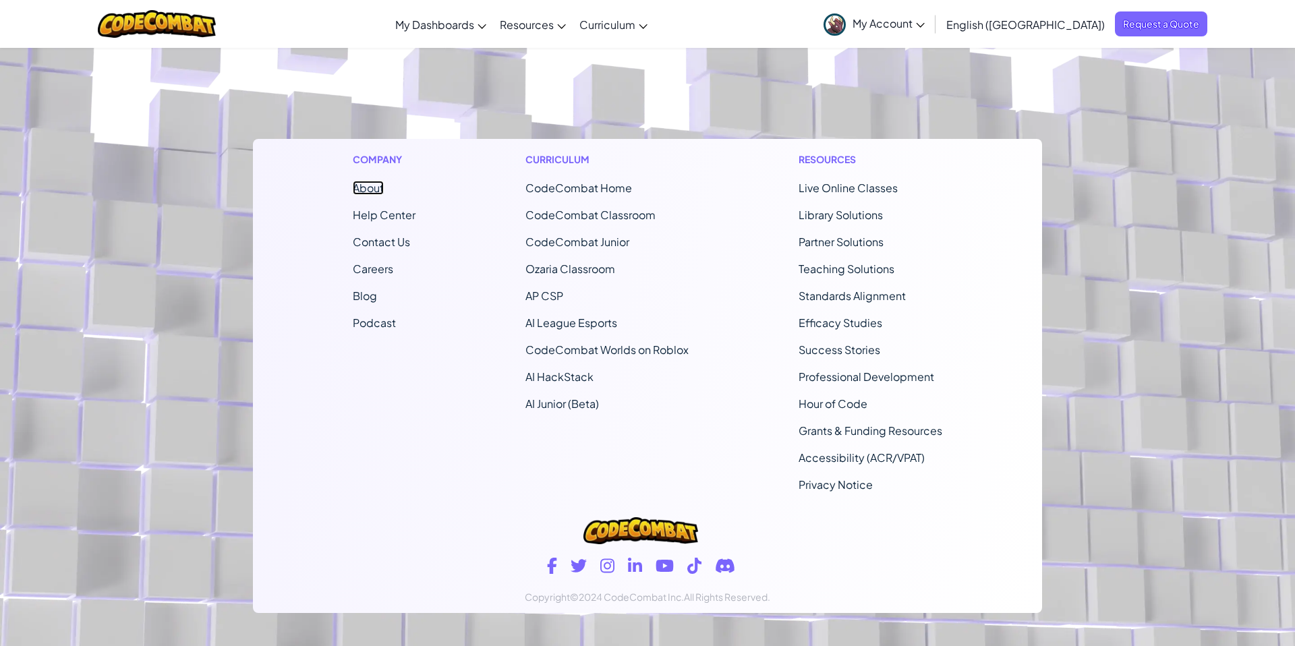
click at [370, 193] on link "About" at bounding box center [368, 188] width 31 height 14
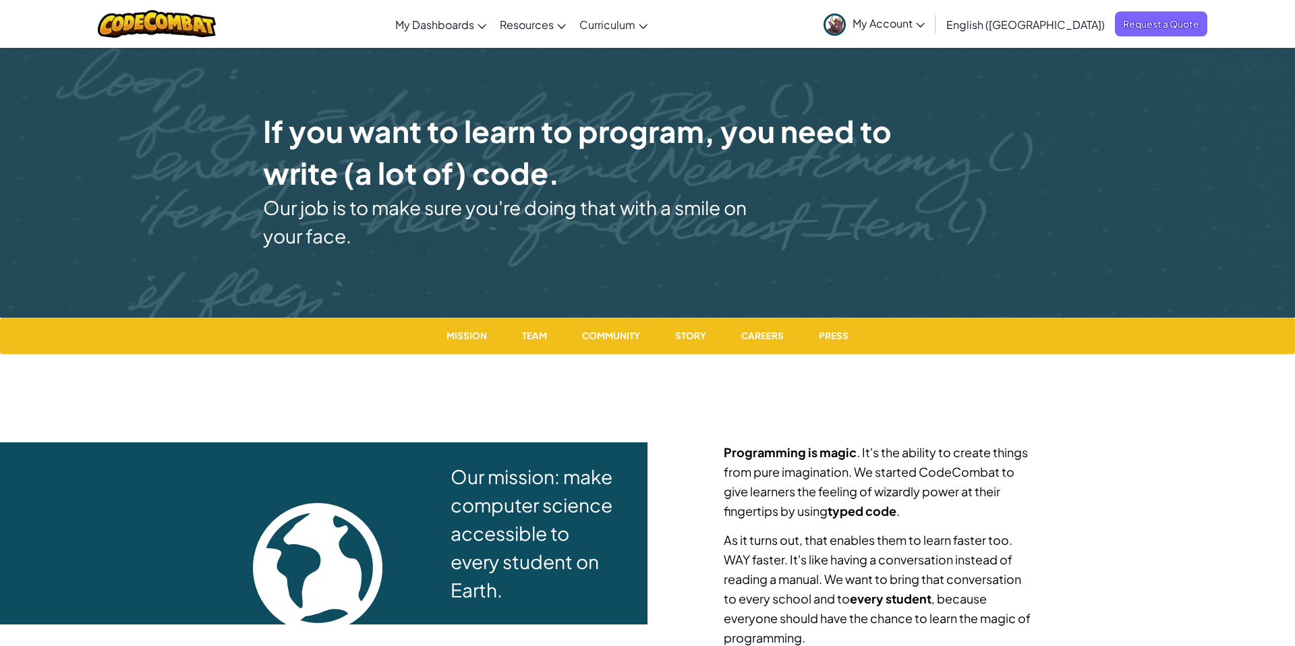
scroll to position [3, 0]
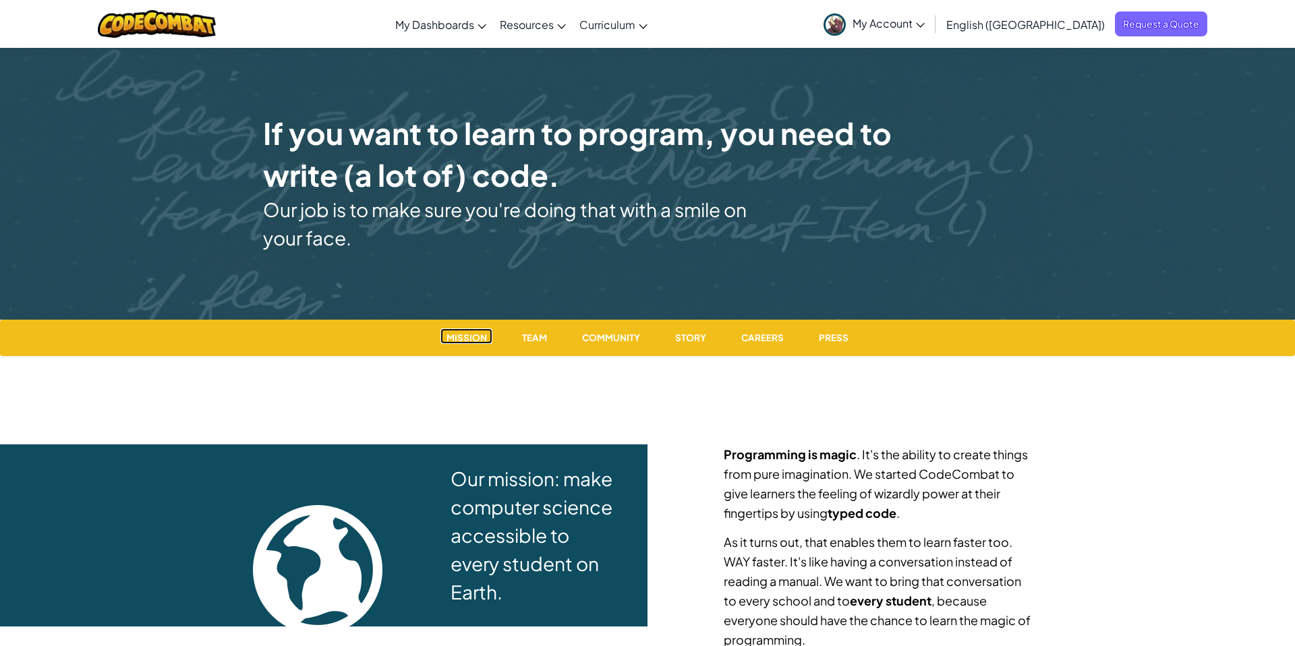
click at [481, 343] on small "Mission" at bounding box center [465, 338] width 51 height 16
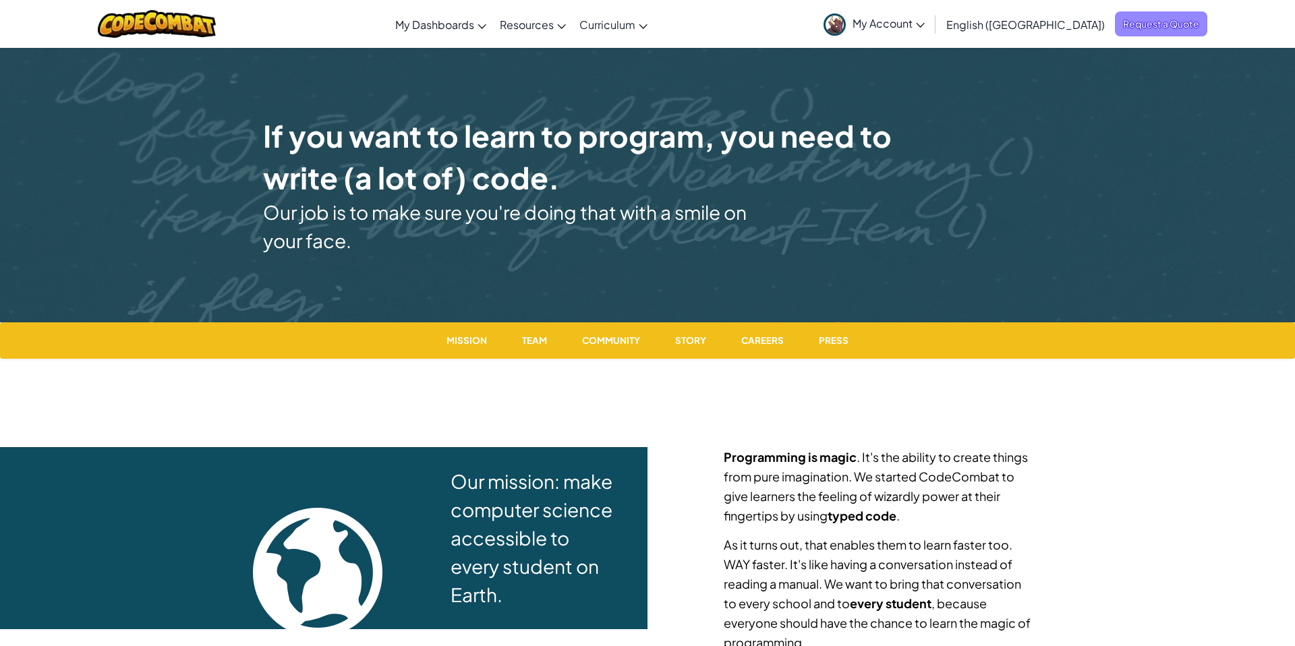
click at [1115, 26] on span "Request a Quote" at bounding box center [1161, 23] width 92 height 25
